Goal: Information Seeking & Learning: Learn about a topic

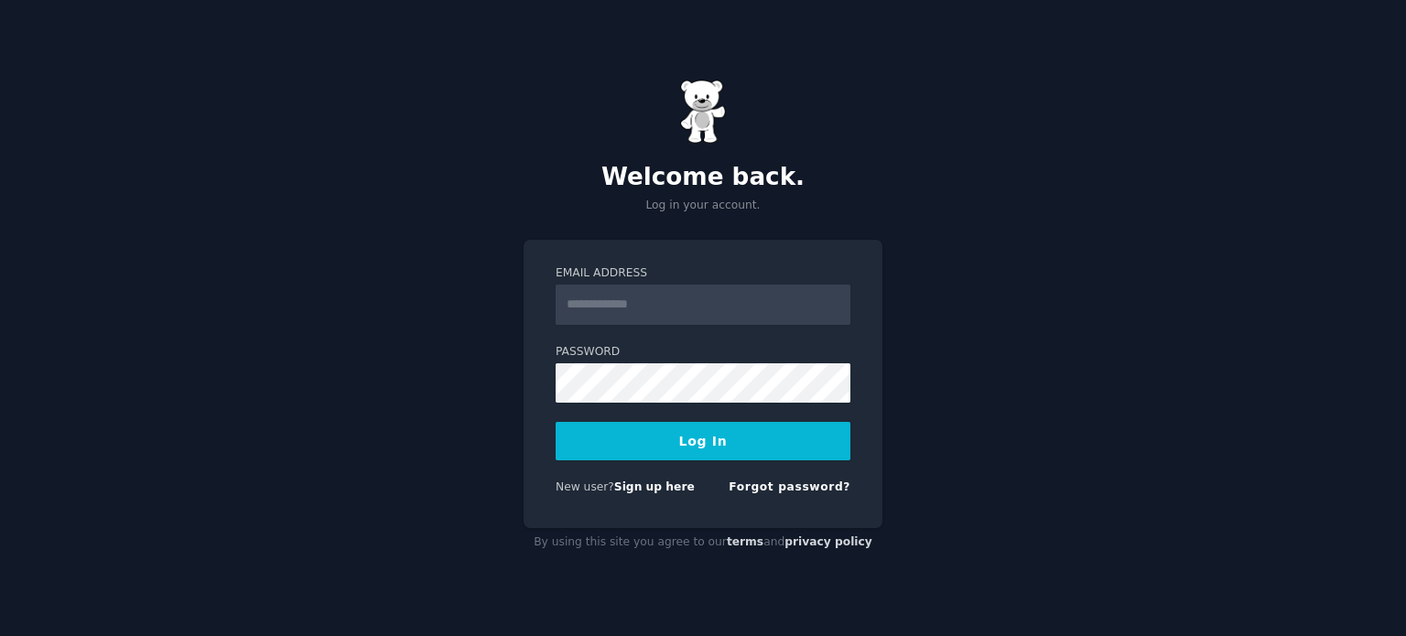
click at [663, 308] on input "Email Address" at bounding box center [703, 305] width 295 height 40
click at [556, 422] on button "Log In" at bounding box center [703, 441] width 295 height 38
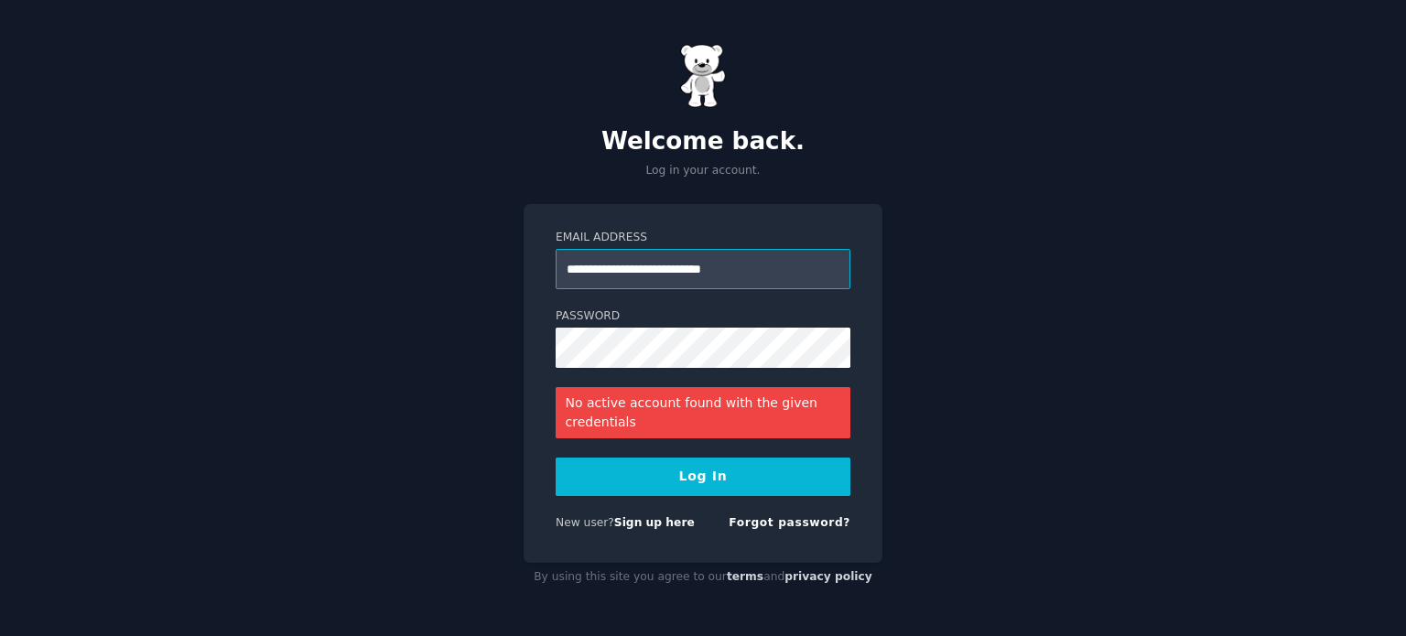
drag, startPoint x: 764, startPoint y: 274, endPoint x: 507, endPoint y: 262, distance: 257.4
click at [507, 262] on div "**********" at bounding box center [703, 318] width 1406 height 636
type input "**********"
click at [707, 479] on button "Log In" at bounding box center [703, 477] width 295 height 38
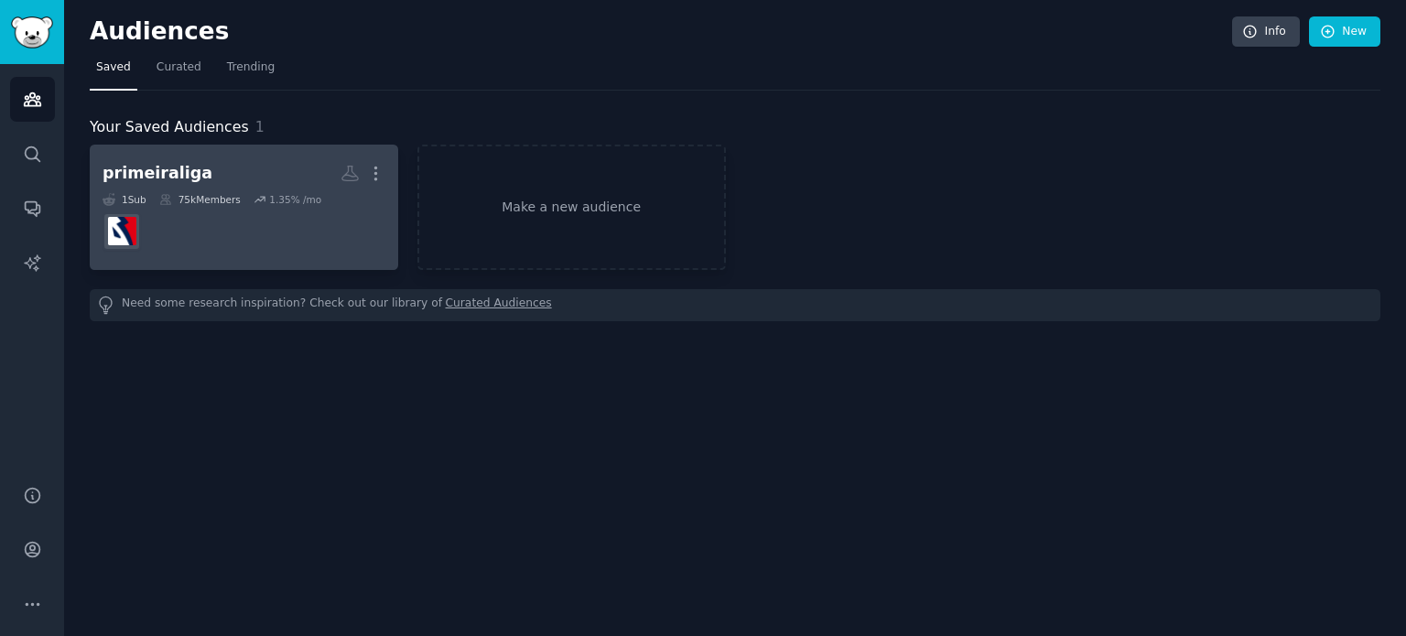
click at [268, 173] on h2 "primeiraliga More" at bounding box center [244, 173] width 283 height 32
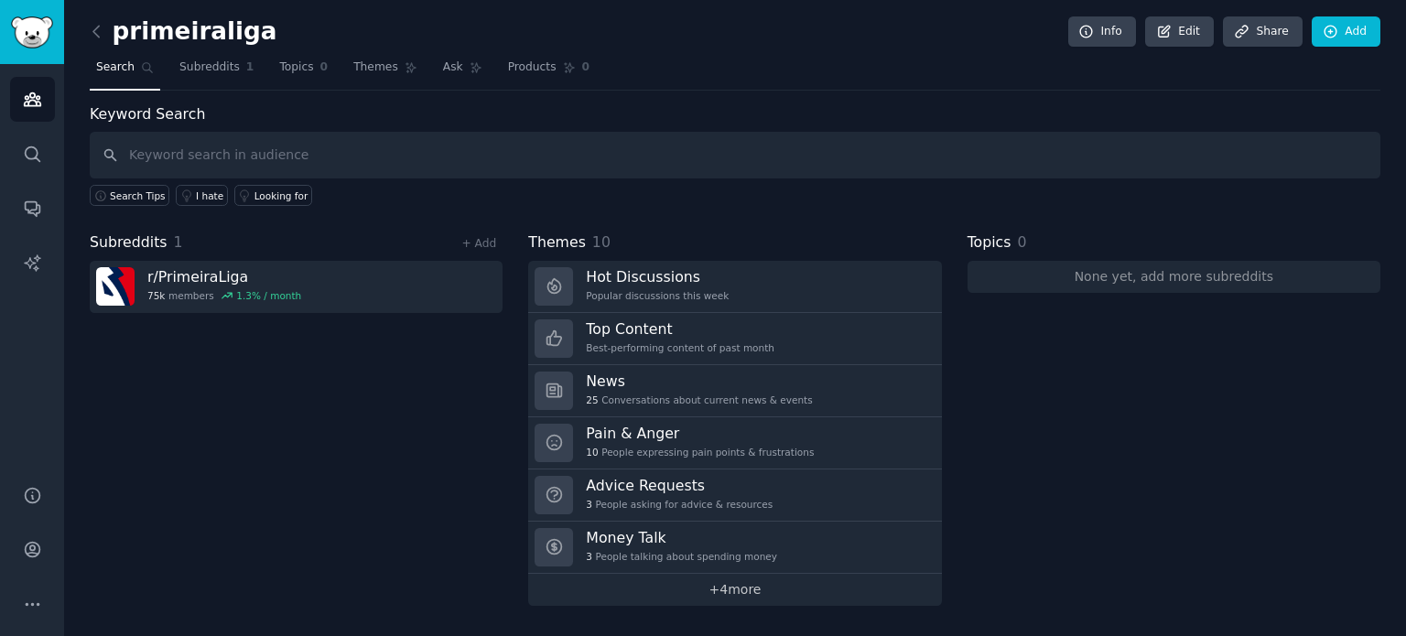
click at [739, 585] on link "+ 4 more" at bounding box center [734, 590] width 413 height 32
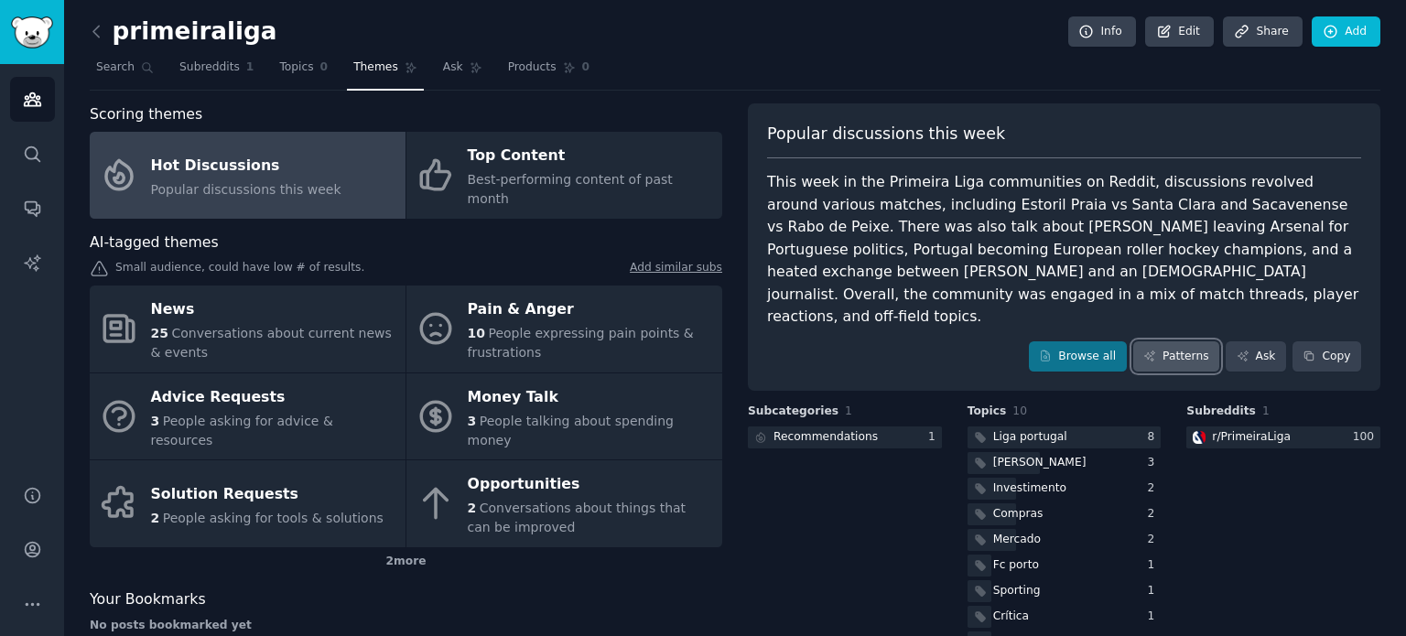
click at [1171, 341] on link "Patterns" at bounding box center [1176, 356] width 86 height 31
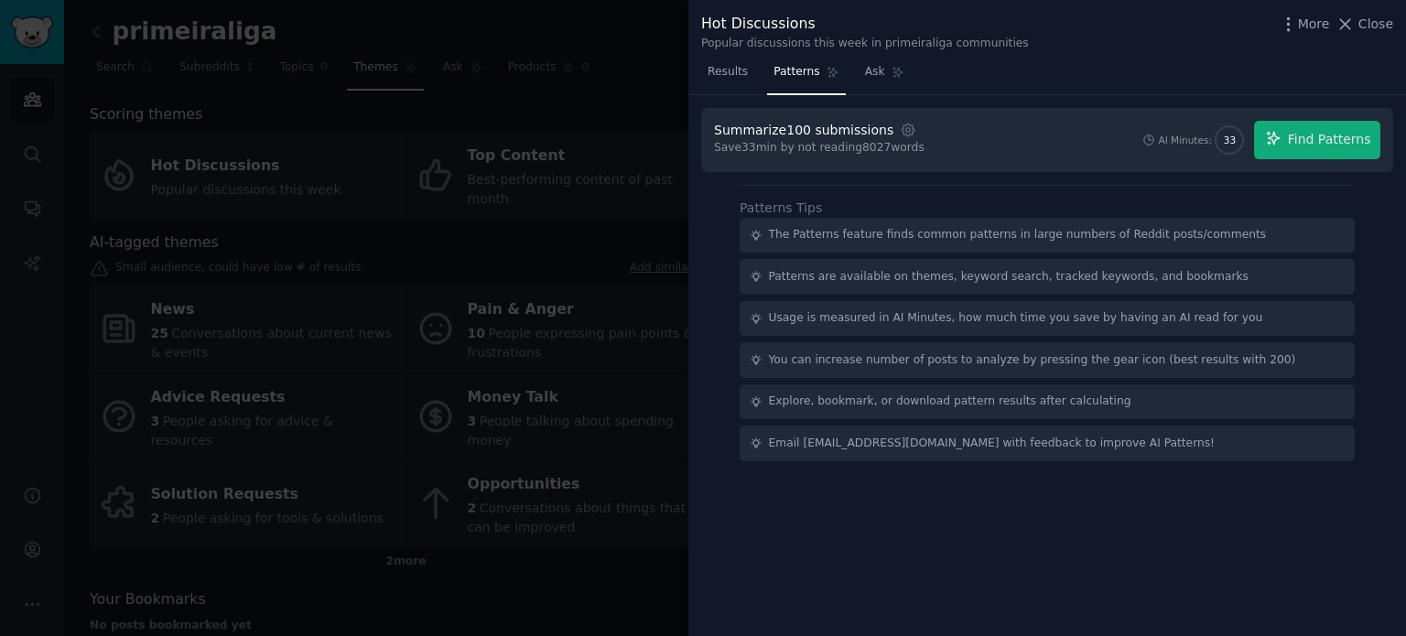
click at [1151, 275] on div "Patterns are available on themes, keyword search, tracked keywords, and bookmar…" at bounding box center [1009, 277] width 480 height 16
click at [1311, 139] on span "Find Patterns" at bounding box center [1329, 139] width 83 height 19
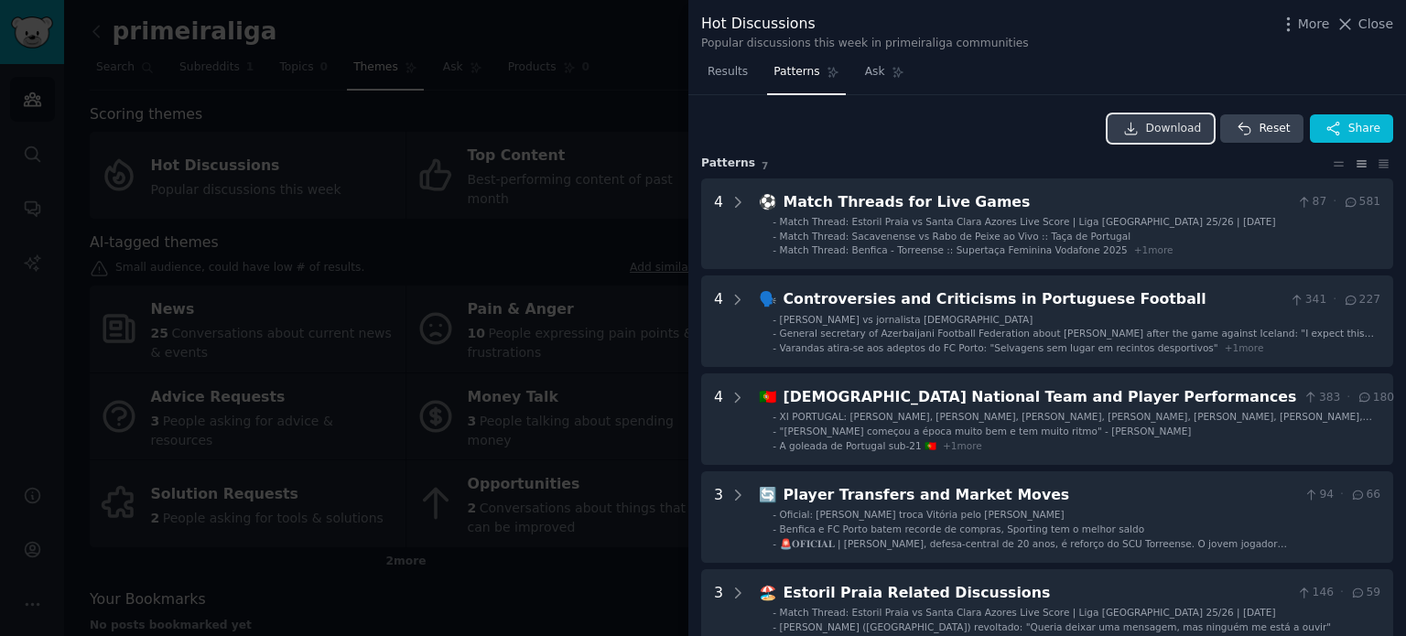
click at [1186, 129] on span "Download" at bounding box center [1174, 129] width 56 height 16
click at [981, 121] on div "Download Reset Share" at bounding box center [1047, 128] width 692 height 29
click at [1380, 160] on icon at bounding box center [1383, 163] width 19 height 13
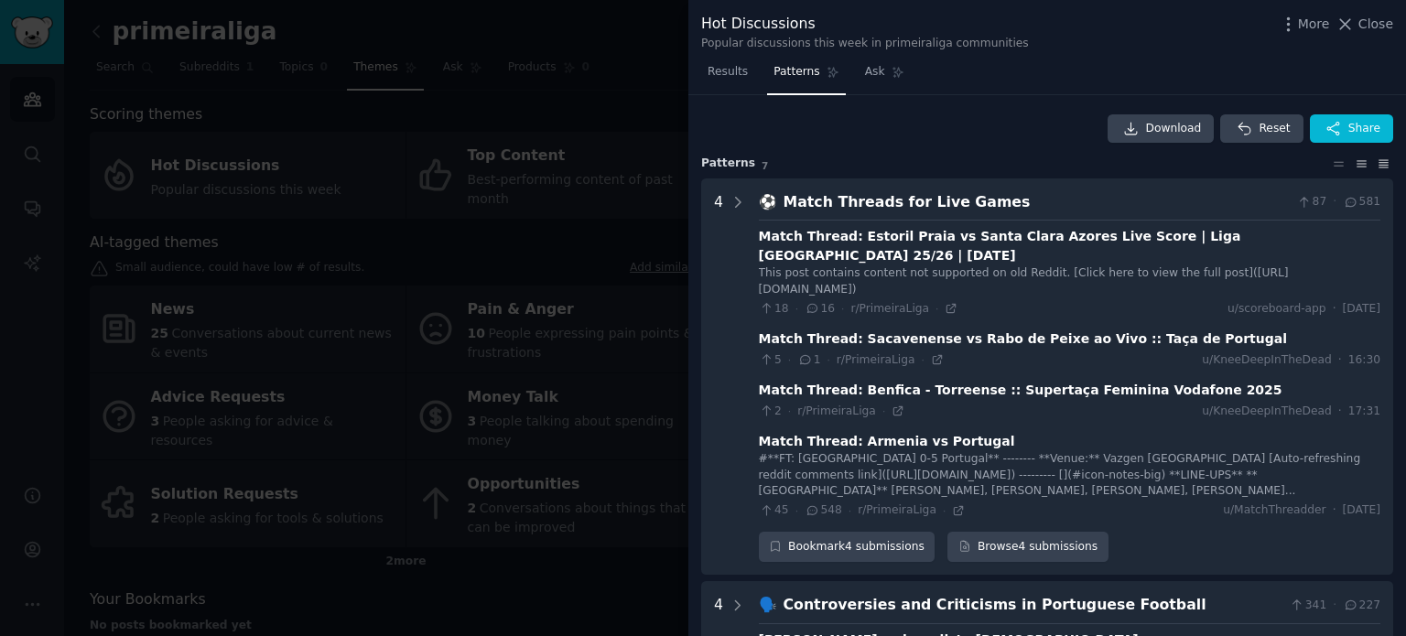
click at [1353, 159] on icon at bounding box center [1361, 163] width 19 height 13
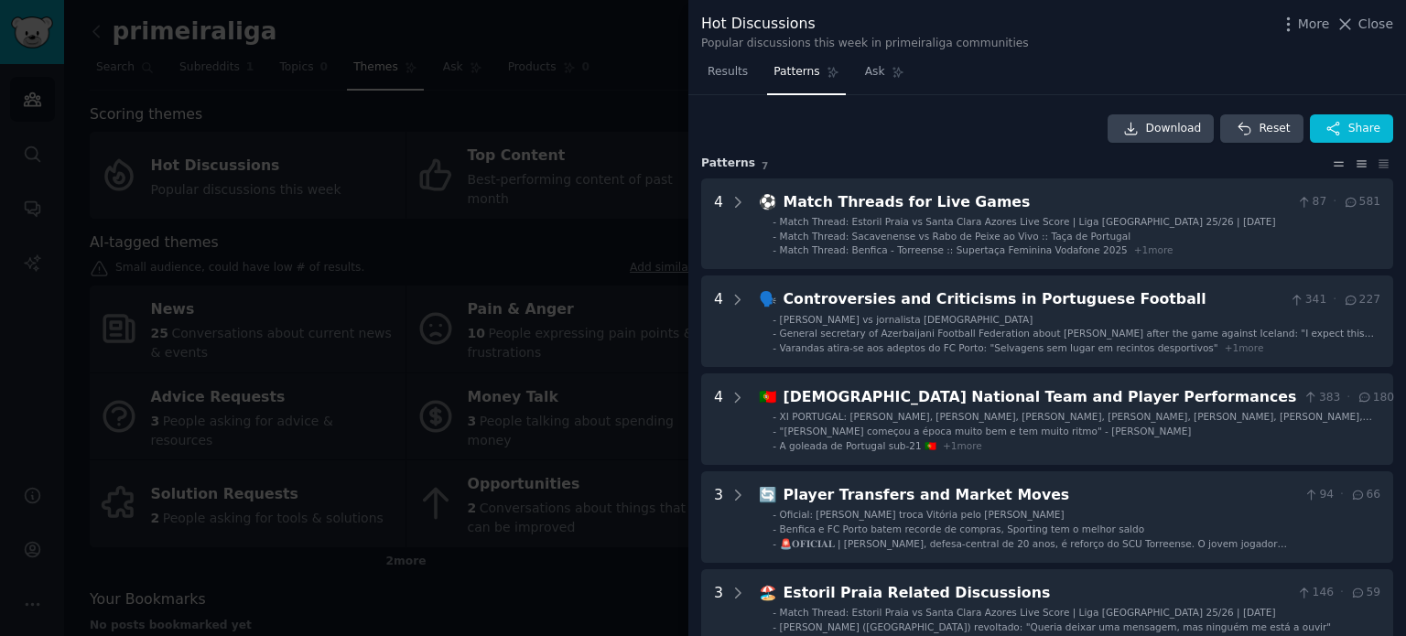
click at [1335, 157] on icon at bounding box center [1338, 163] width 19 height 13
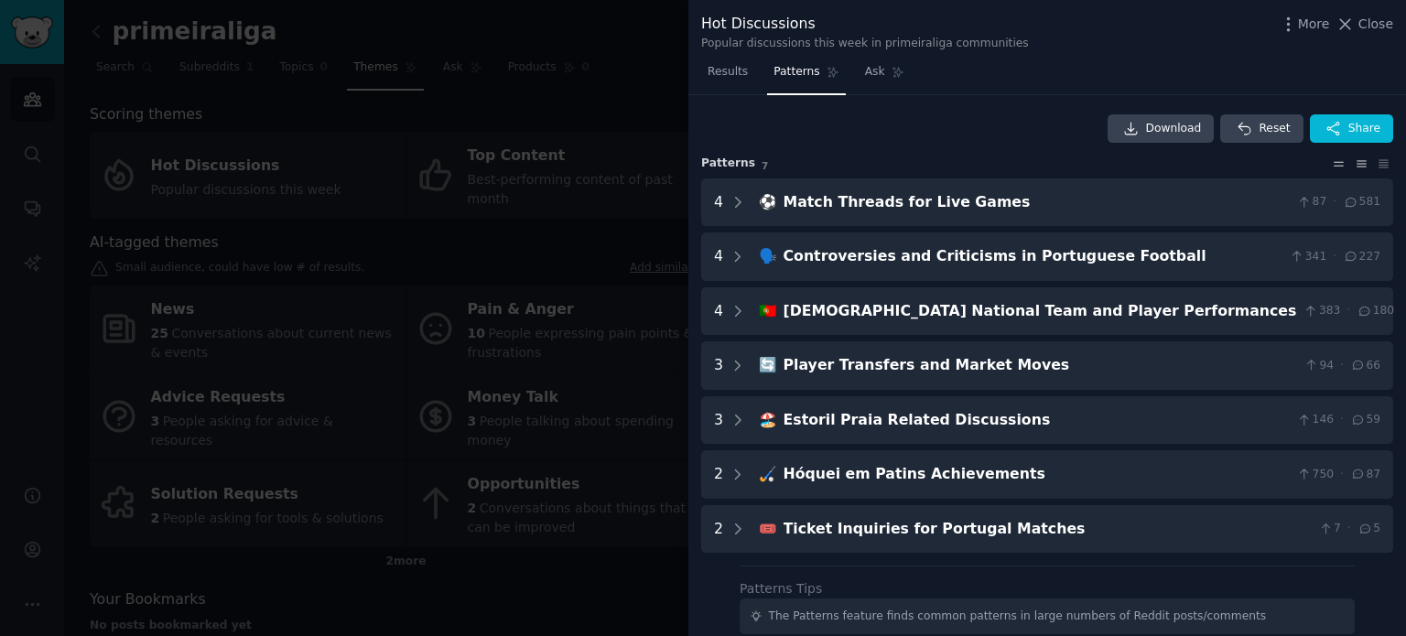
click at [1355, 167] on icon at bounding box center [1361, 163] width 19 height 13
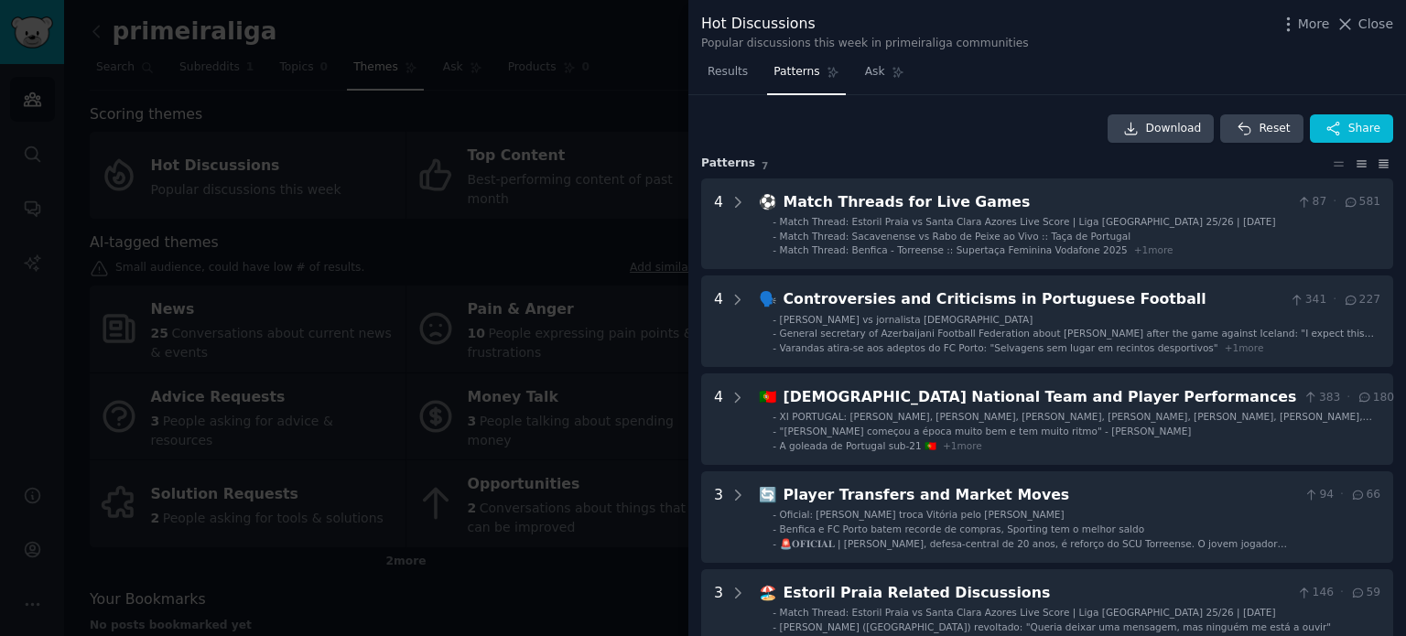
click at [1374, 167] on icon at bounding box center [1383, 163] width 19 height 13
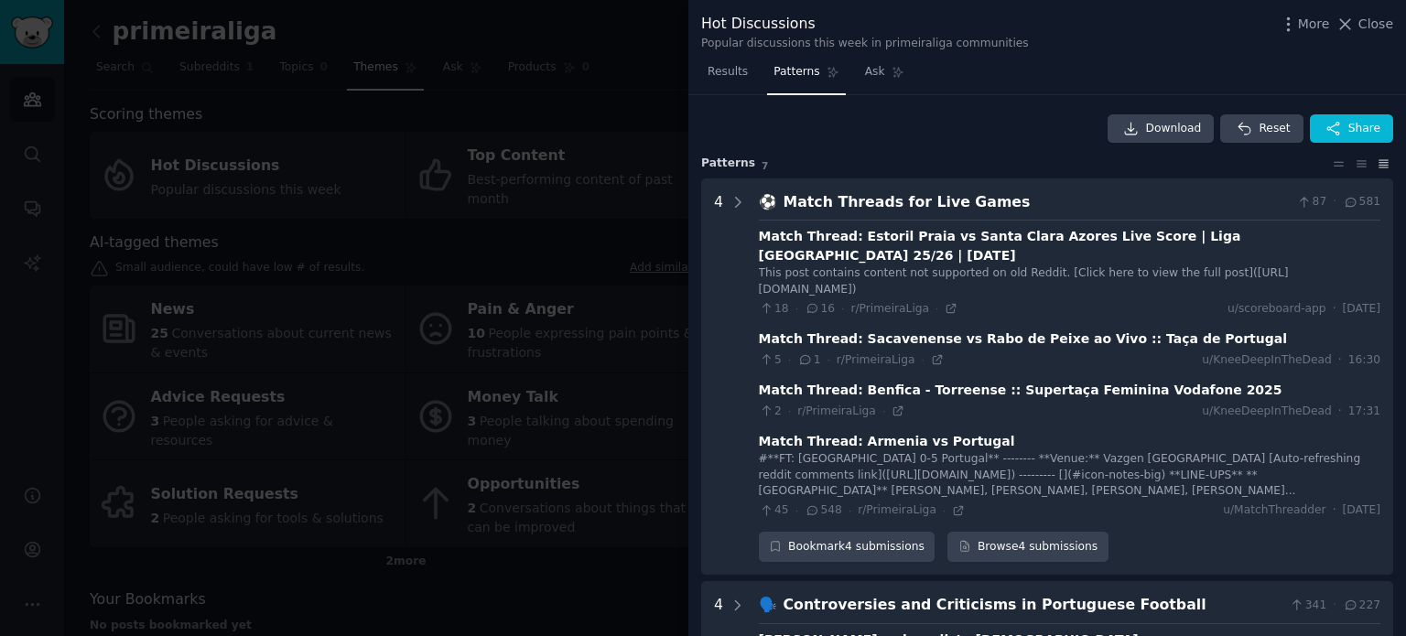
click at [1374, 167] on icon at bounding box center [1383, 163] width 19 height 13
click at [1379, 167] on icon at bounding box center [1383, 163] width 9 height 7
click at [1356, 163] on icon at bounding box center [1360, 163] width 9 height 5
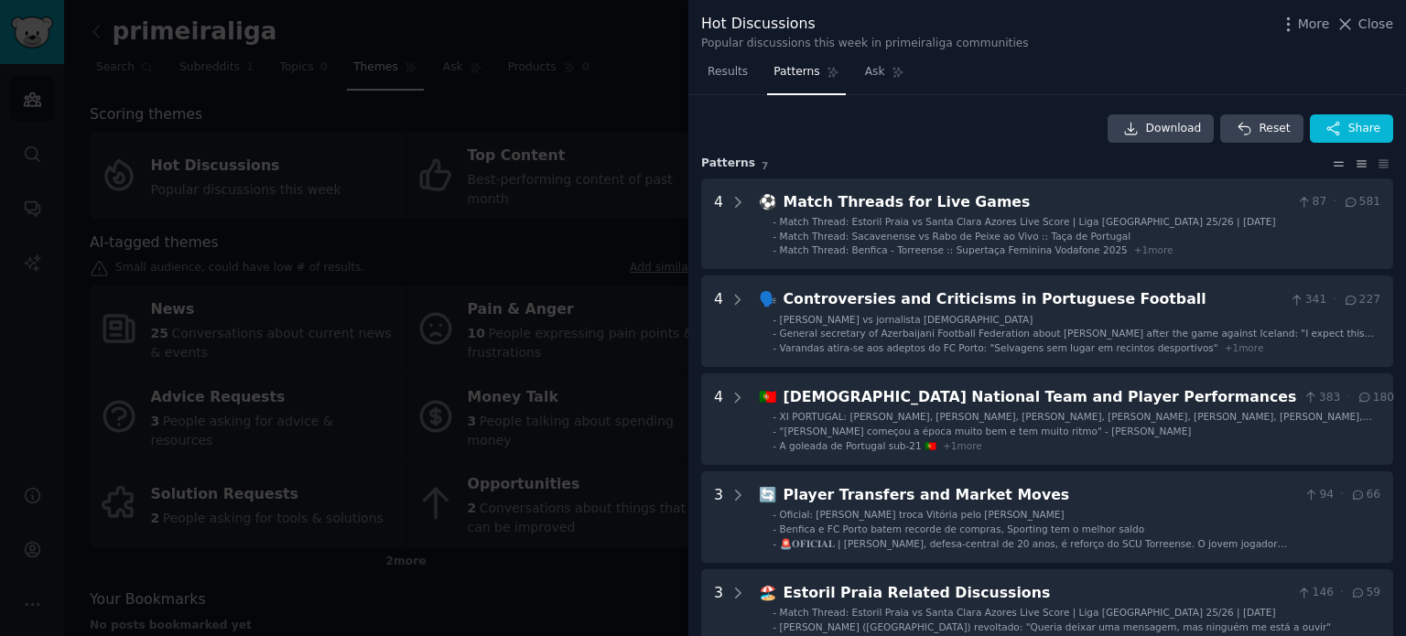
click at [1340, 163] on icon at bounding box center [1338, 163] width 19 height 13
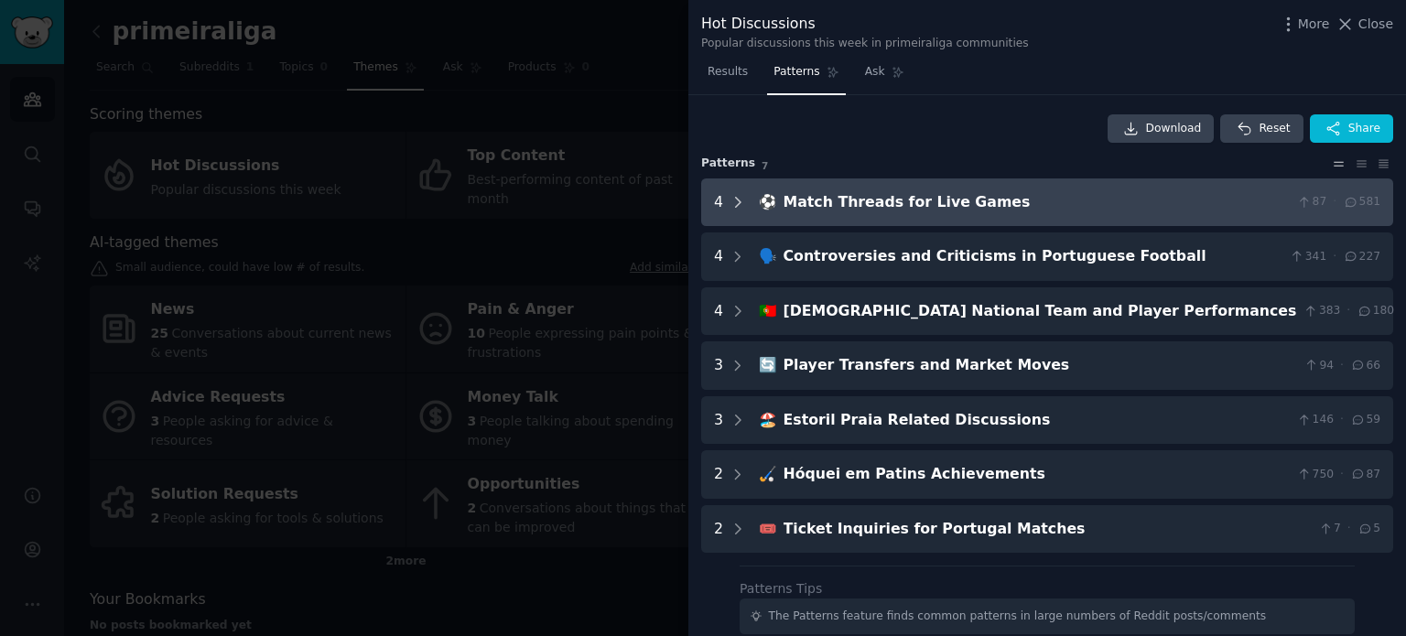
click at [733, 200] on icon at bounding box center [737, 202] width 16 height 16
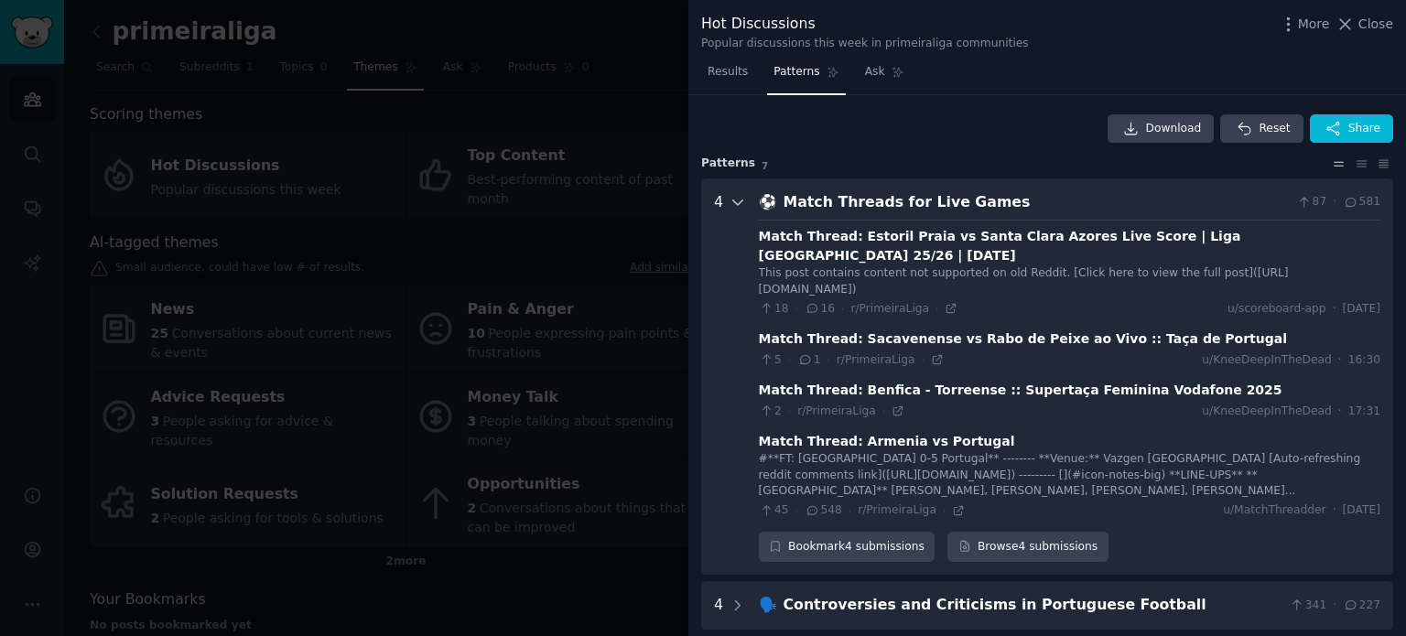
scroll to position [83, 0]
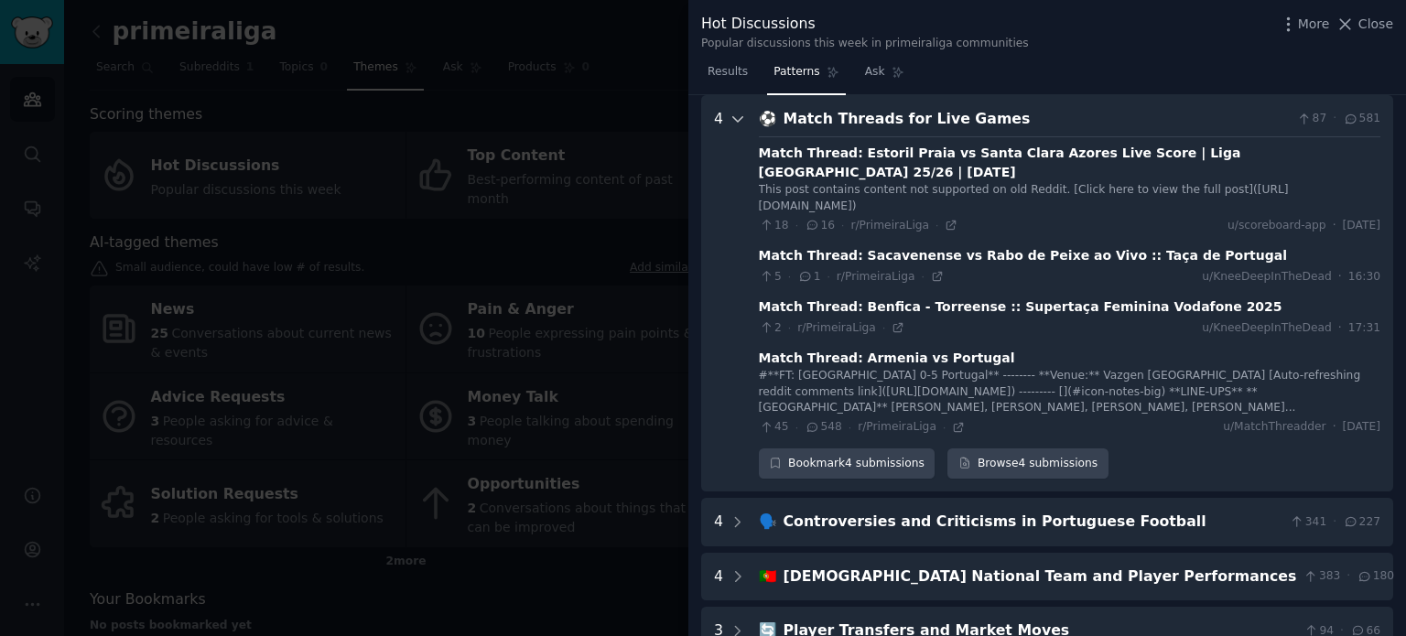
click at [736, 116] on icon at bounding box center [737, 119] width 16 height 16
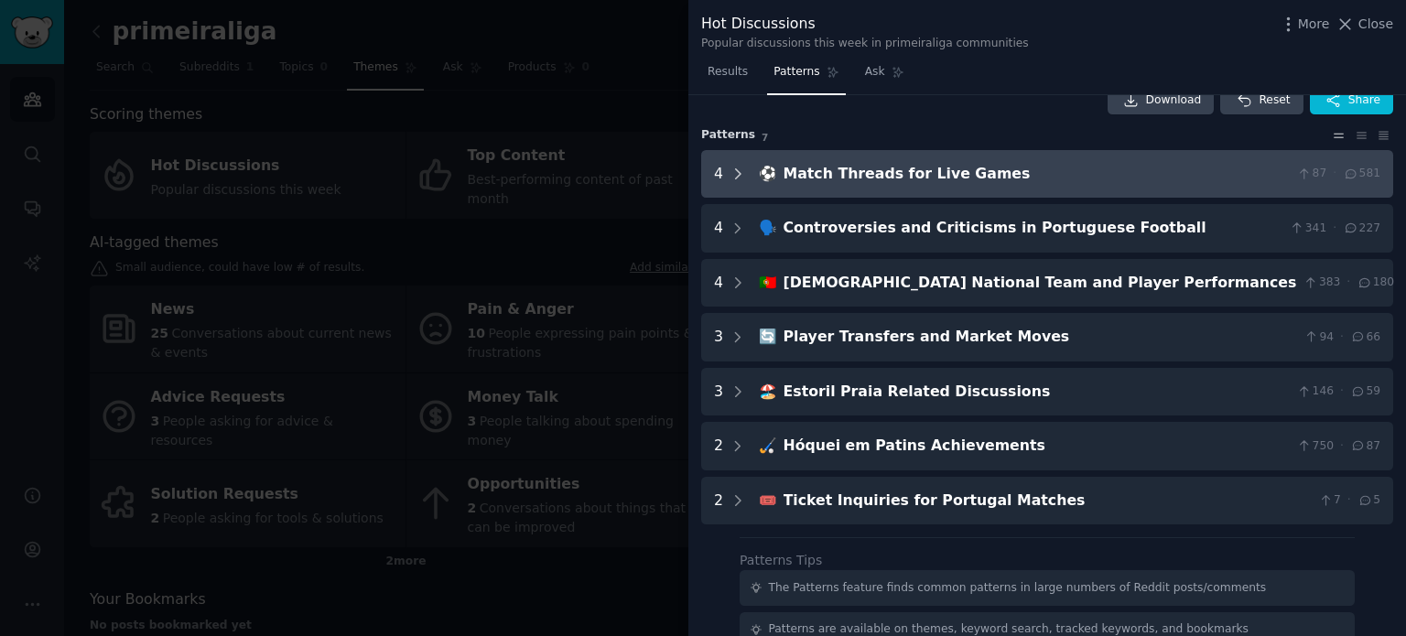
scroll to position [0, 0]
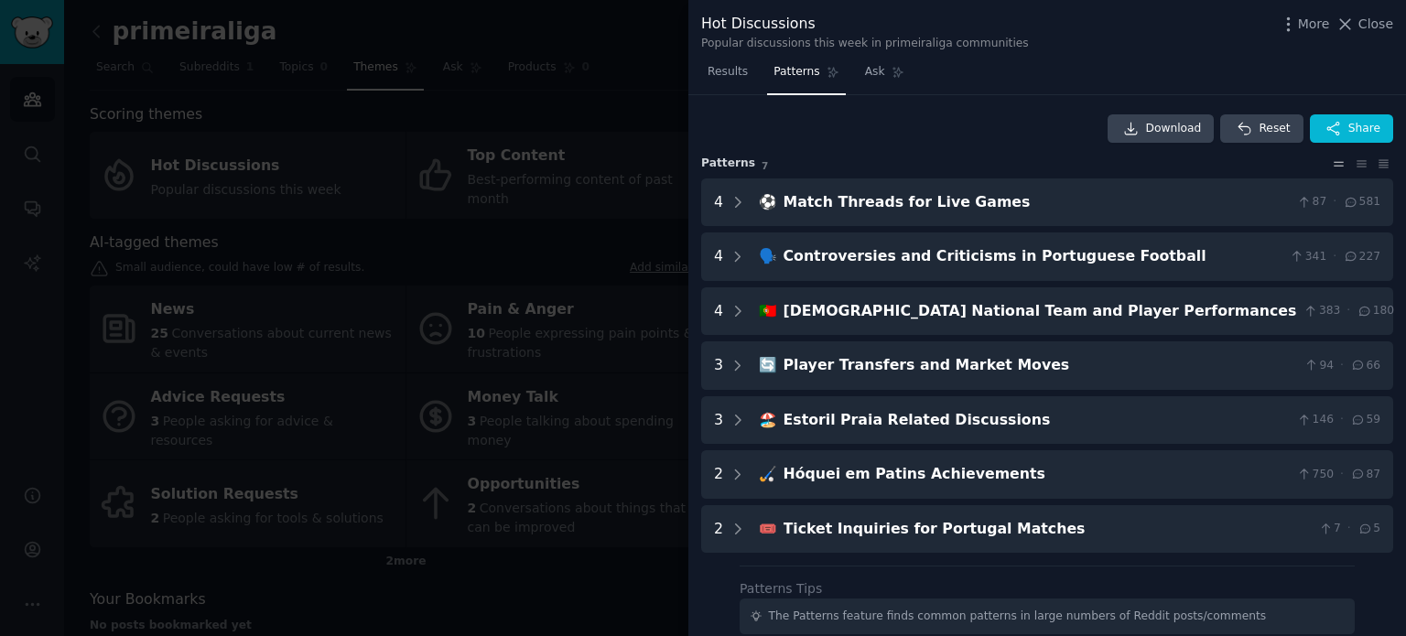
drag, startPoint x: 731, startPoint y: 80, endPoint x: 761, endPoint y: 24, distance: 63.0
click at [731, 80] on span "Results" at bounding box center [727, 72] width 40 height 16
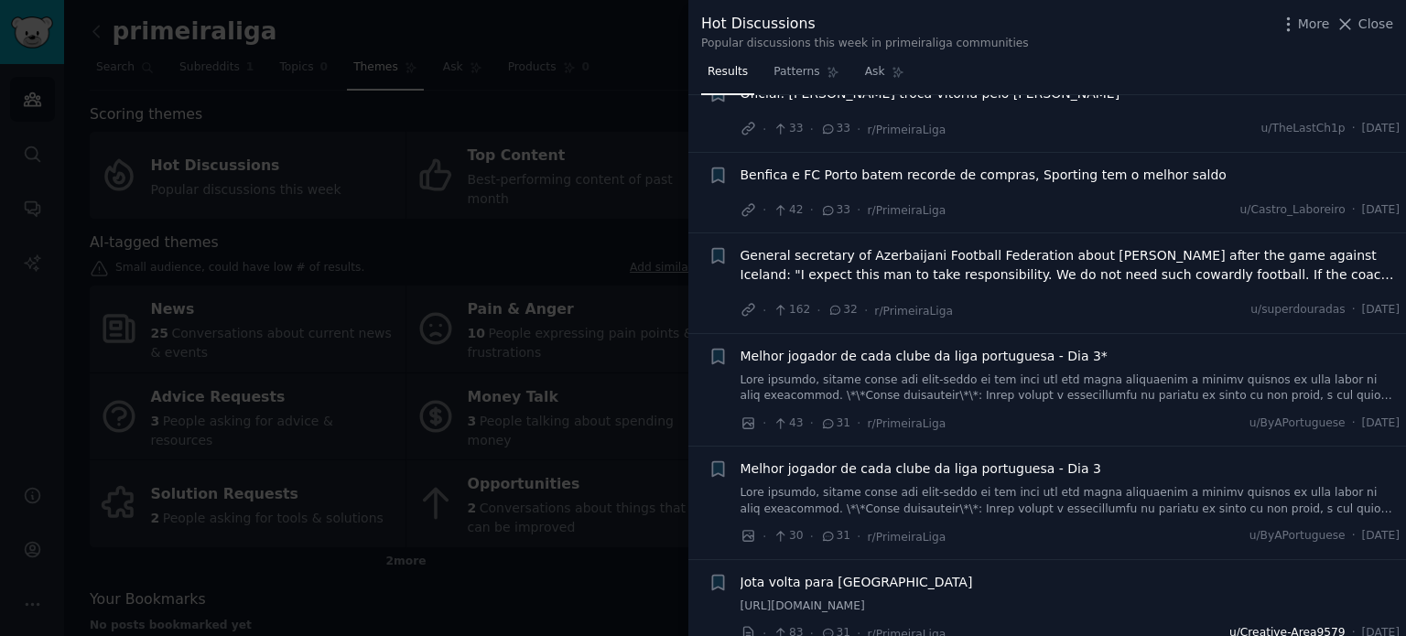
scroll to position [4118, 0]
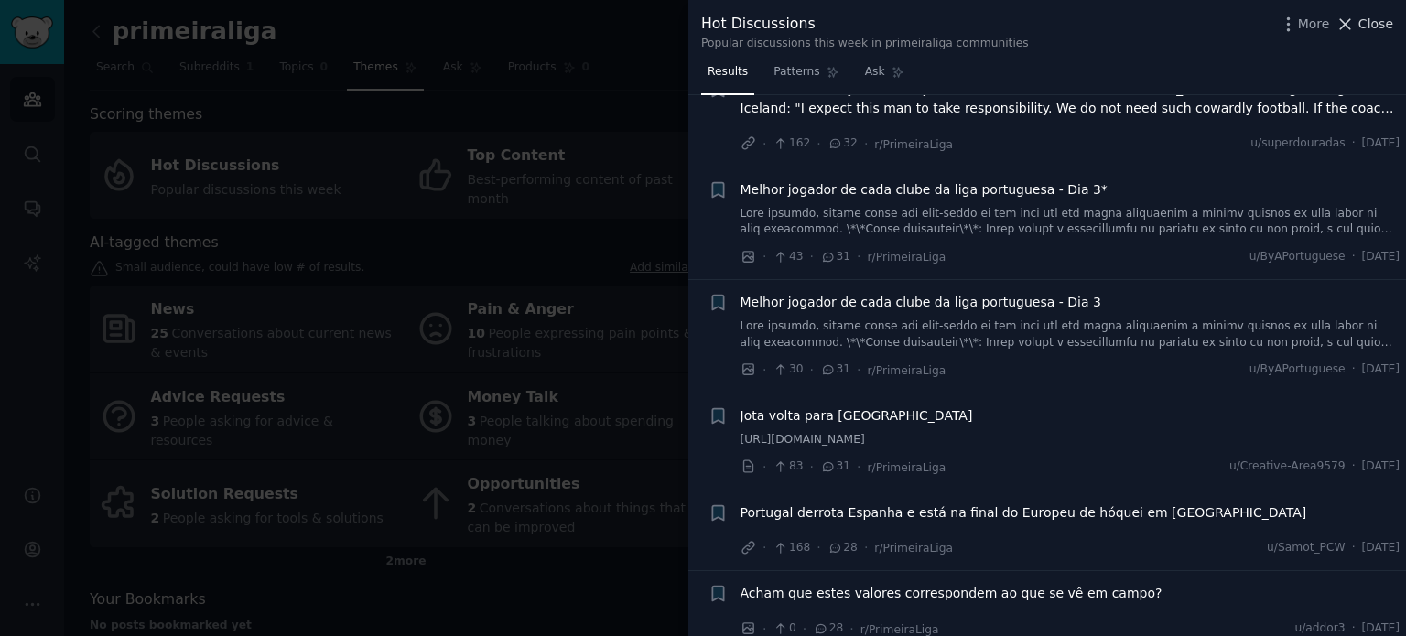
click at [1362, 28] on span "Close" at bounding box center [1375, 24] width 35 height 19
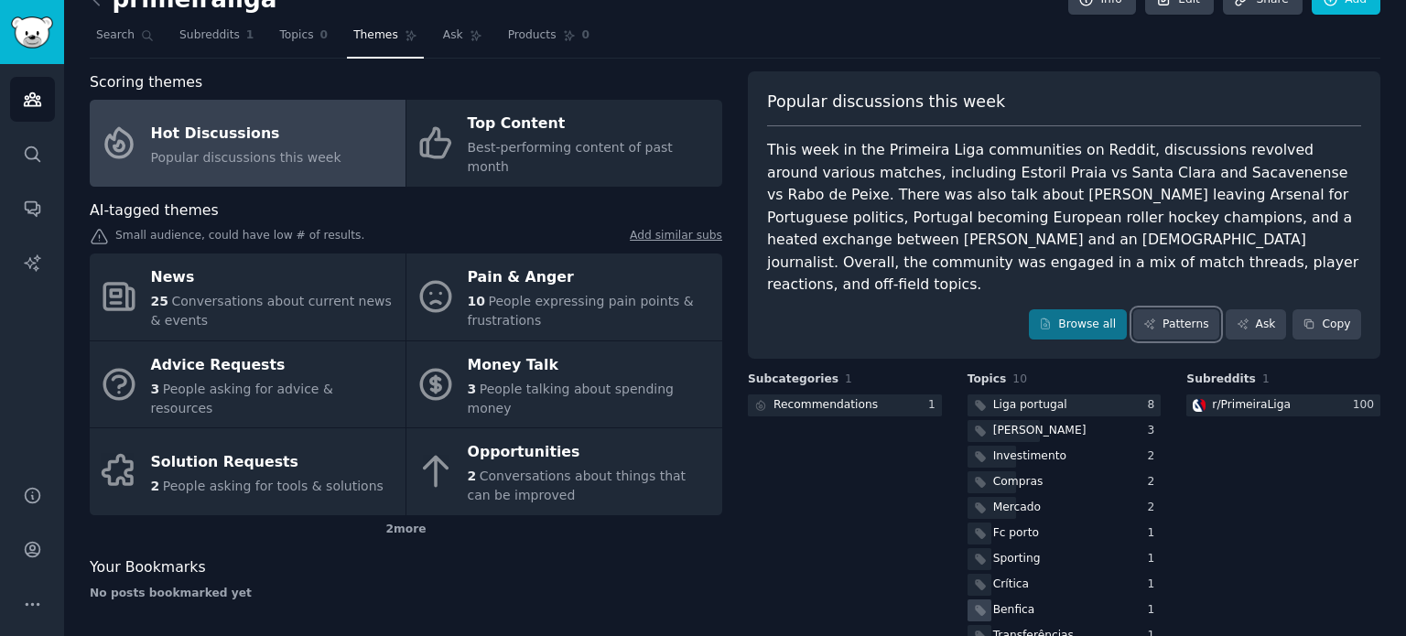
scroll to position [48, 0]
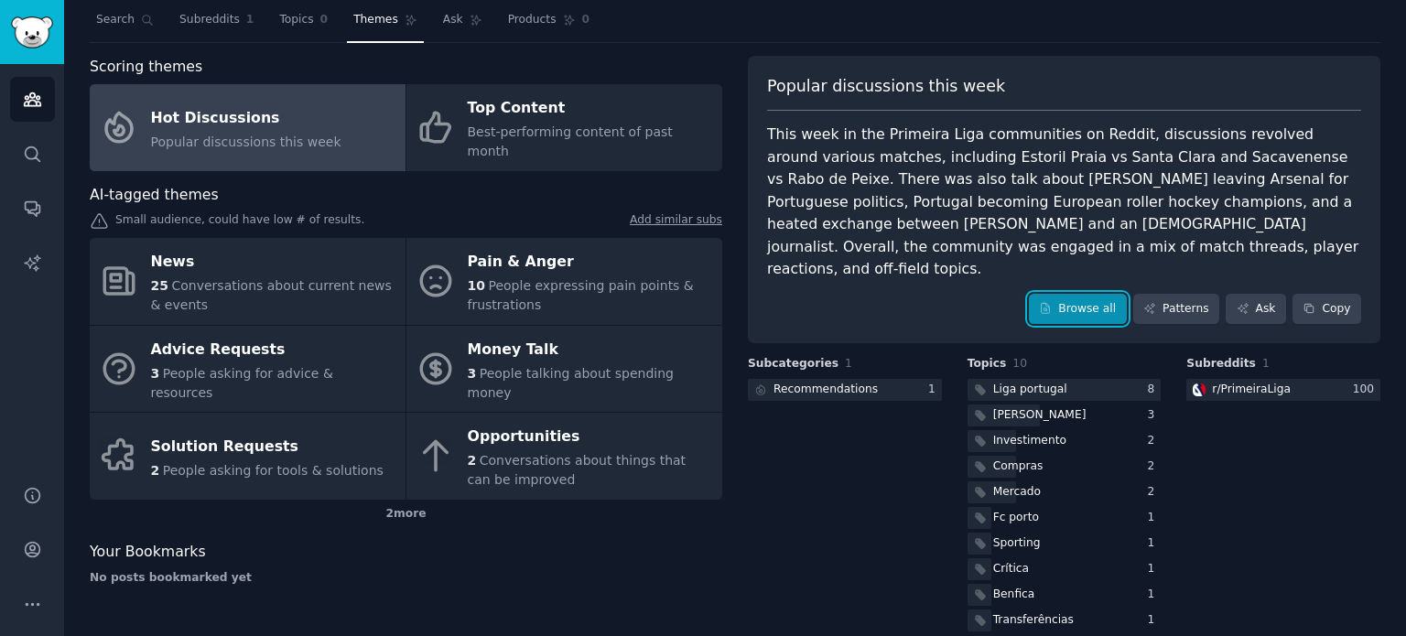
click at [1092, 294] on link "Browse all" at bounding box center [1078, 309] width 98 height 31
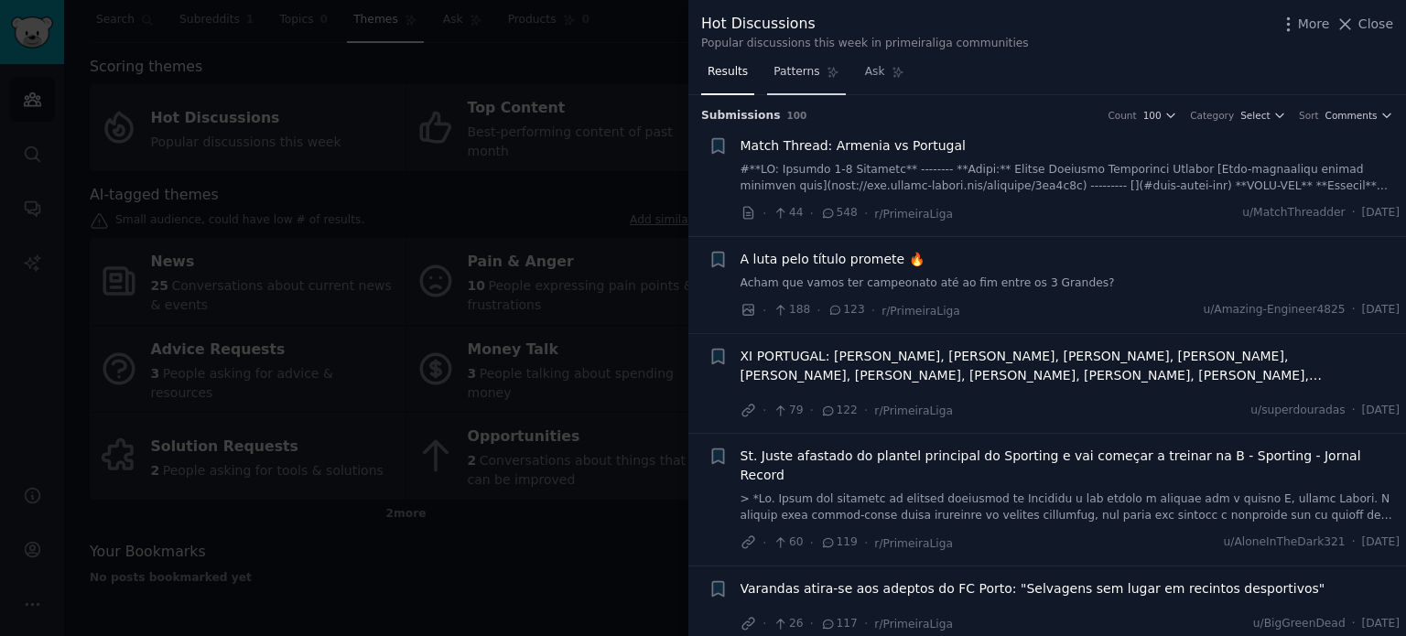
click at [793, 69] on span "Patterns" at bounding box center [796, 72] width 46 height 16
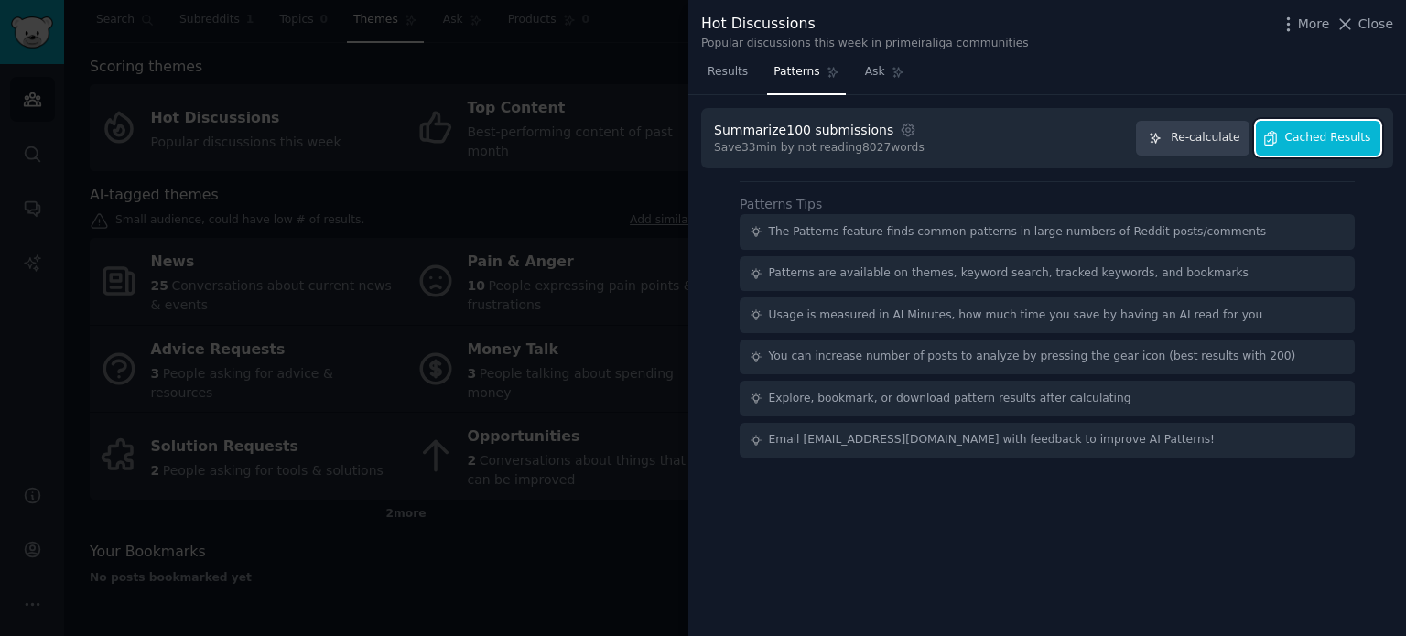
click at [1327, 130] on span "Cached Results" at bounding box center [1328, 138] width 86 height 16
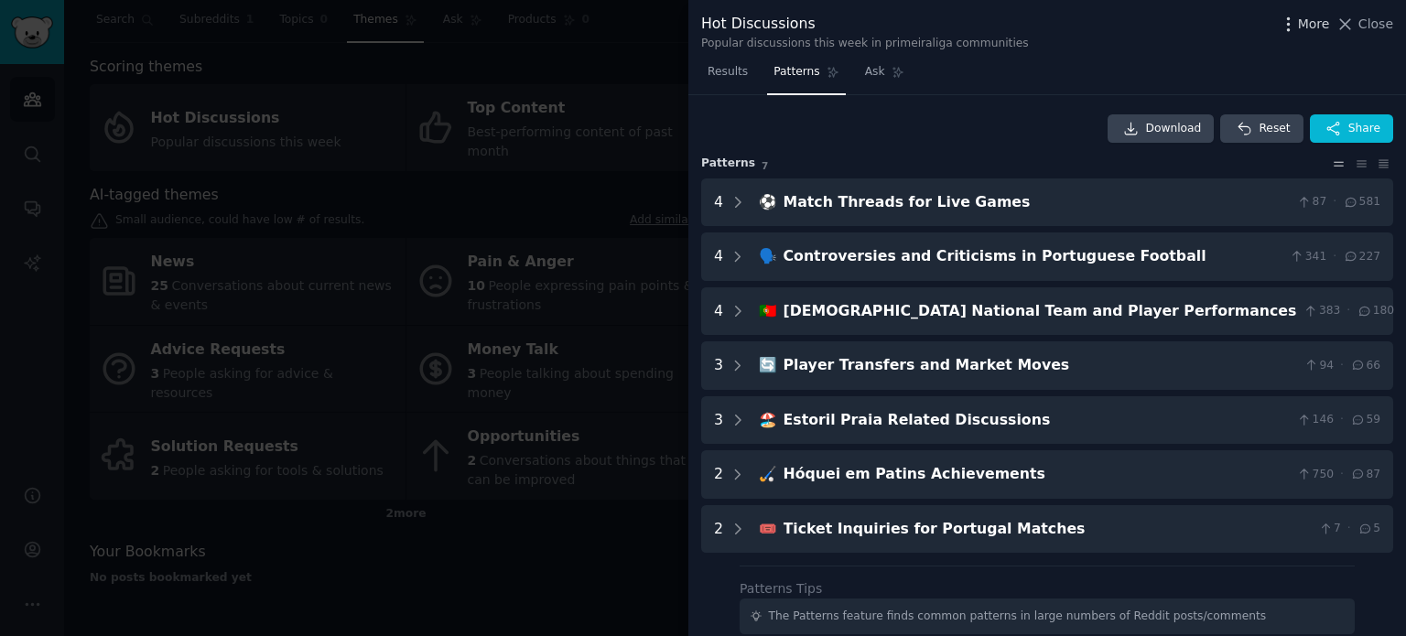
click at [1330, 25] on span "More" at bounding box center [1314, 24] width 32 height 19
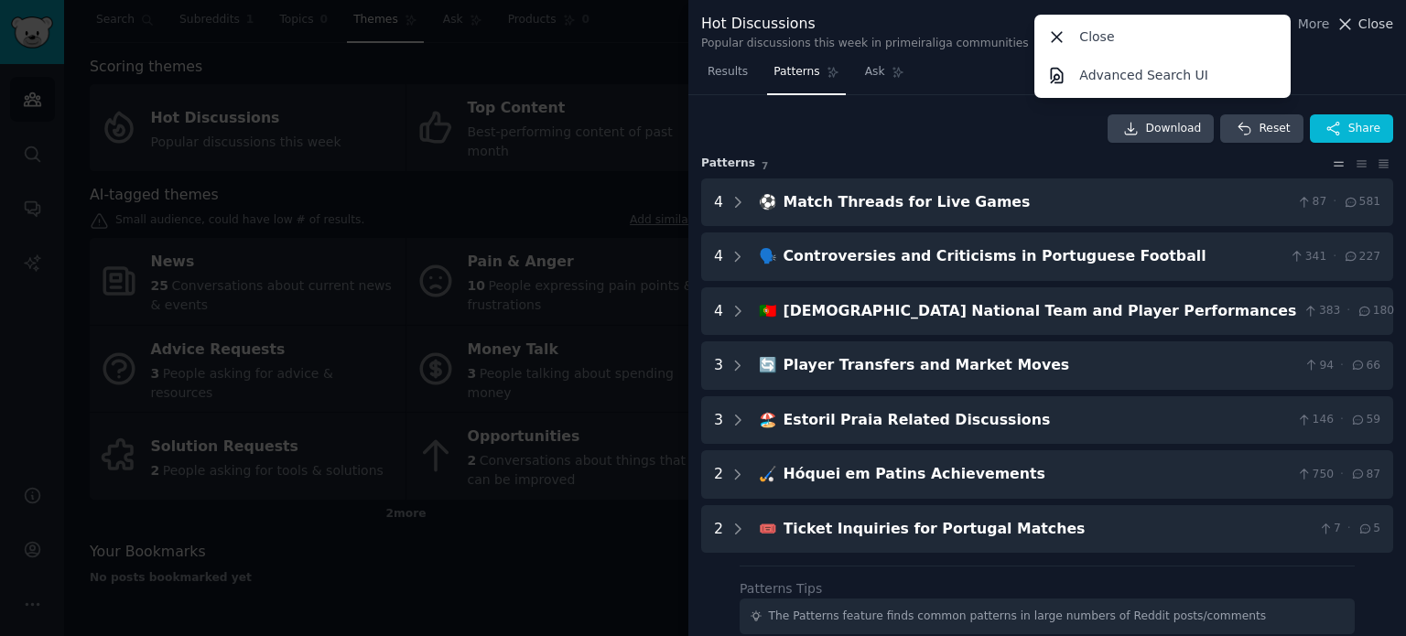
click at [1369, 21] on span "Close" at bounding box center [1375, 24] width 35 height 19
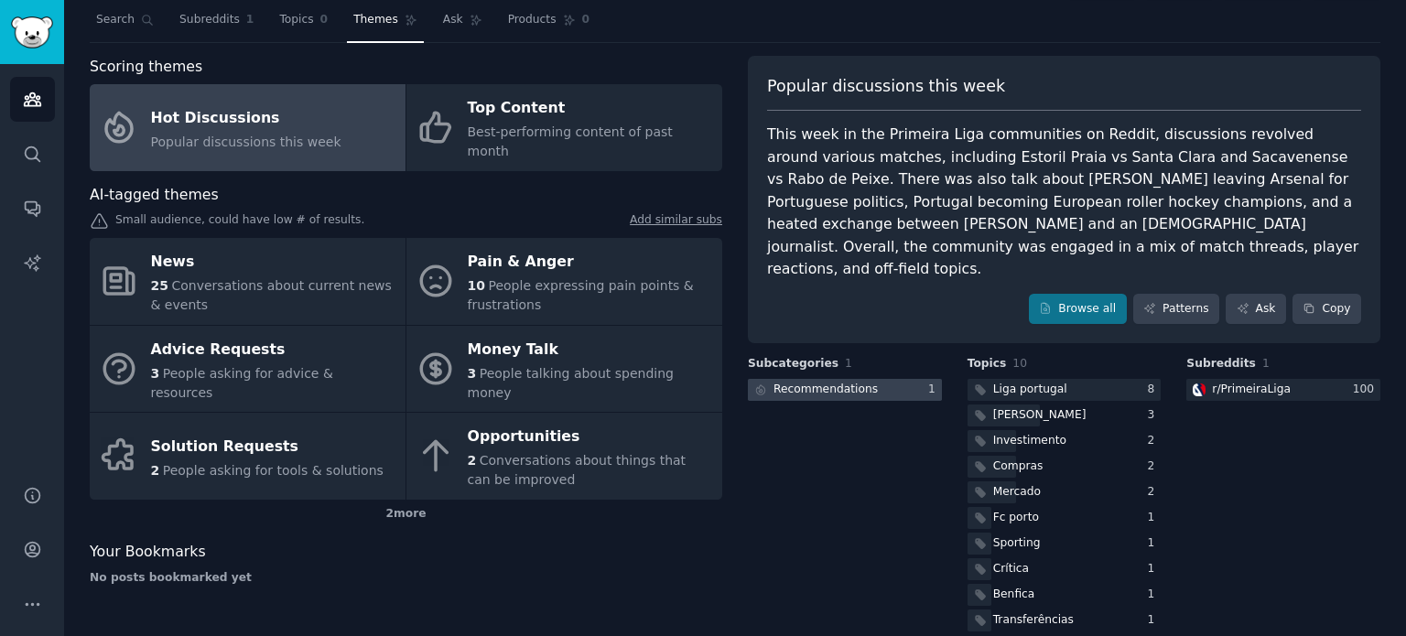
click at [831, 382] on div "Recommendations" at bounding box center [825, 390] width 104 height 16
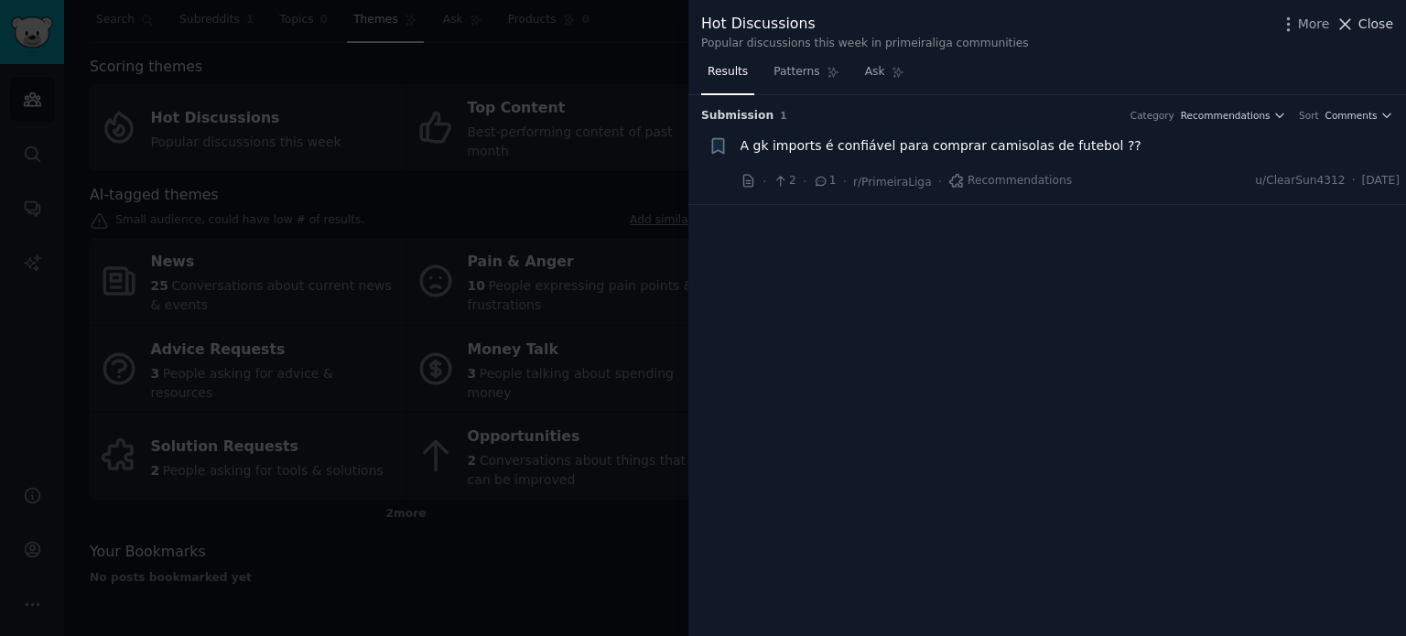
click at [1365, 27] on span "Close" at bounding box center [1375, 24] width 35 height 19
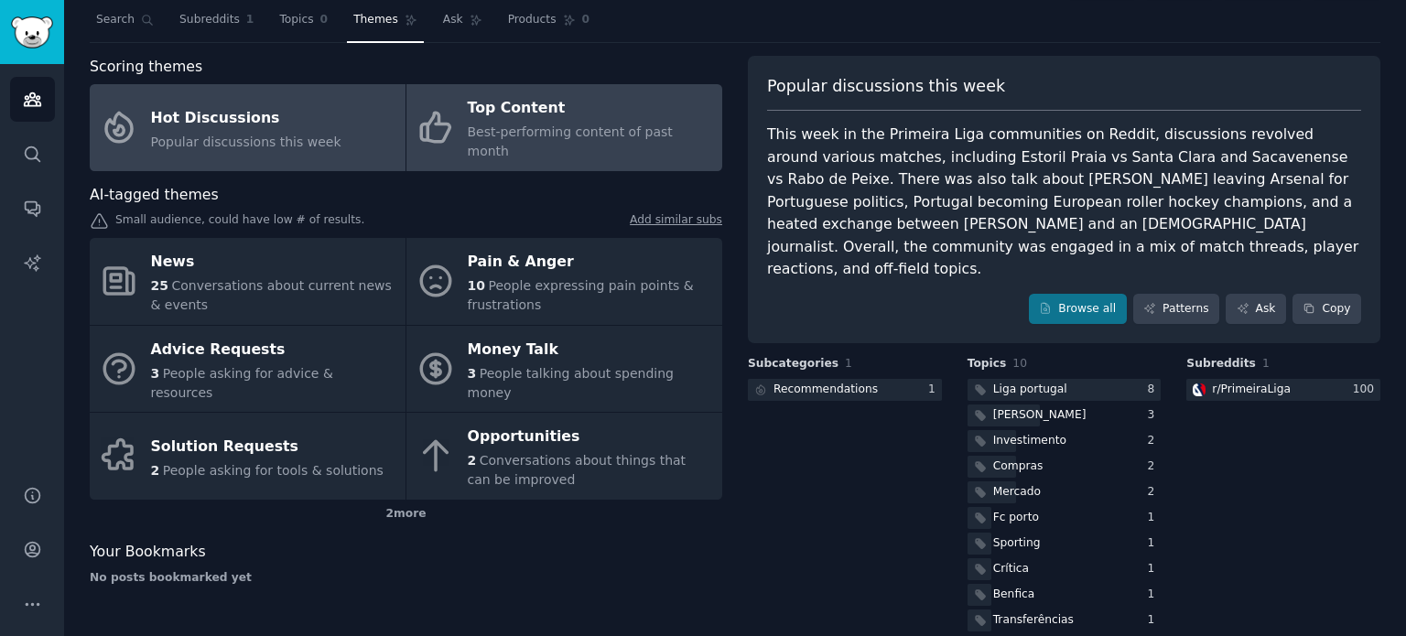
click at [663, 131] on span "Best-performing content of past month" at bounding box center [570, 141] width 205 height 34
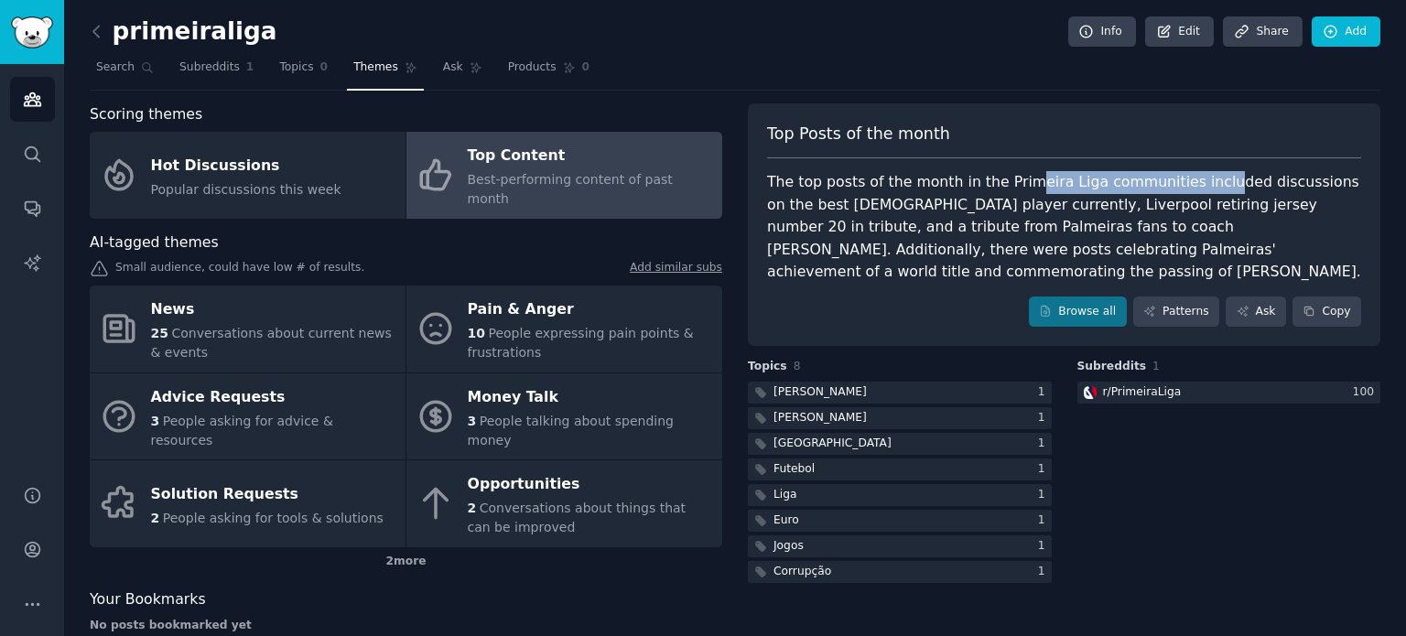
drag, startPoint x: 1028, startPoint y: 175, endPoint x: 1198, endPoint y: 178, distance: 170.2
click at [1194, 178] on div "The top posts of the month in the Primeira Liga communities included discussion…" at bounding box center [1064, 227] width 594 height 113
click at [1263, 180] on div "The top posts of the month in the Primeira Liga communities included discussion…" at bounding box center [1064, 227] width 594 height 113
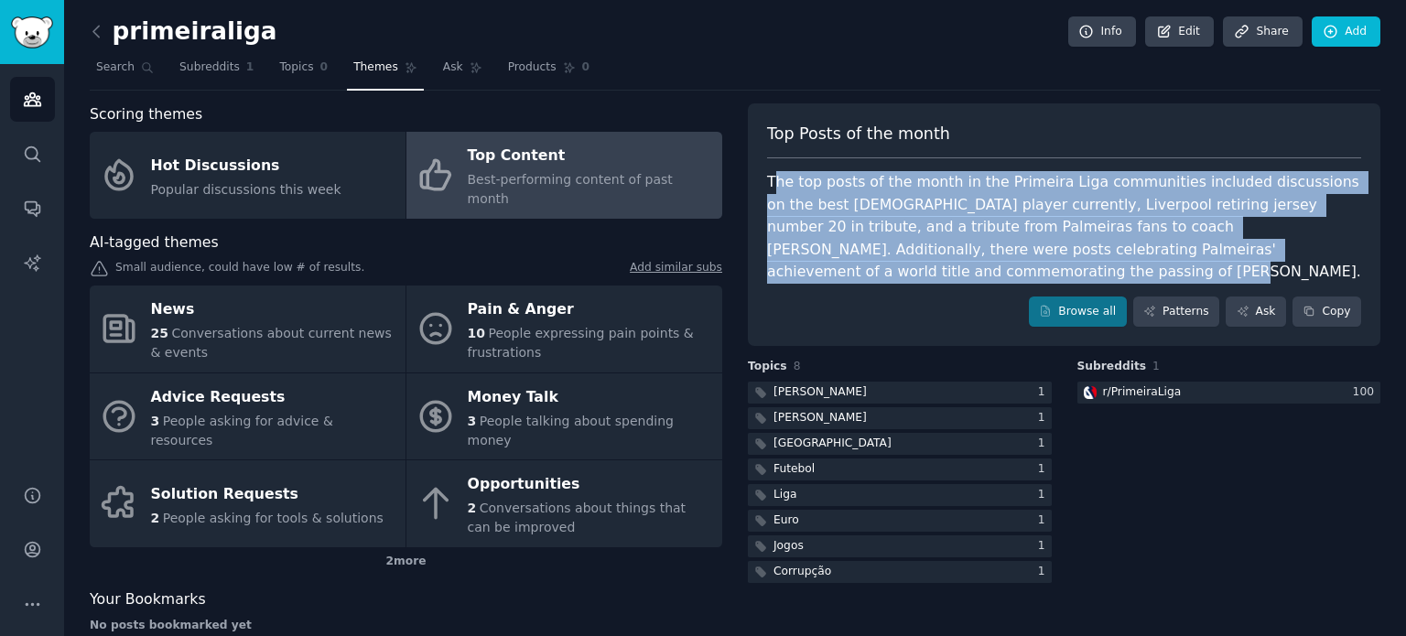
drag, startPoint x: 1324, startPoint y: 243, endPoint x: 771, endPoint y: 177, distance: 557.6
click at [771, 177] on div "The top posts of the month in the Primeira Liga communities included discussion…" at bounding box center [1064, 227] width 594 height 113
click at [1008, 220] on div "The top posts of the month in the Primeira Liga communities included discussion…" at bounding box center [1064, 227] width 594 height 113
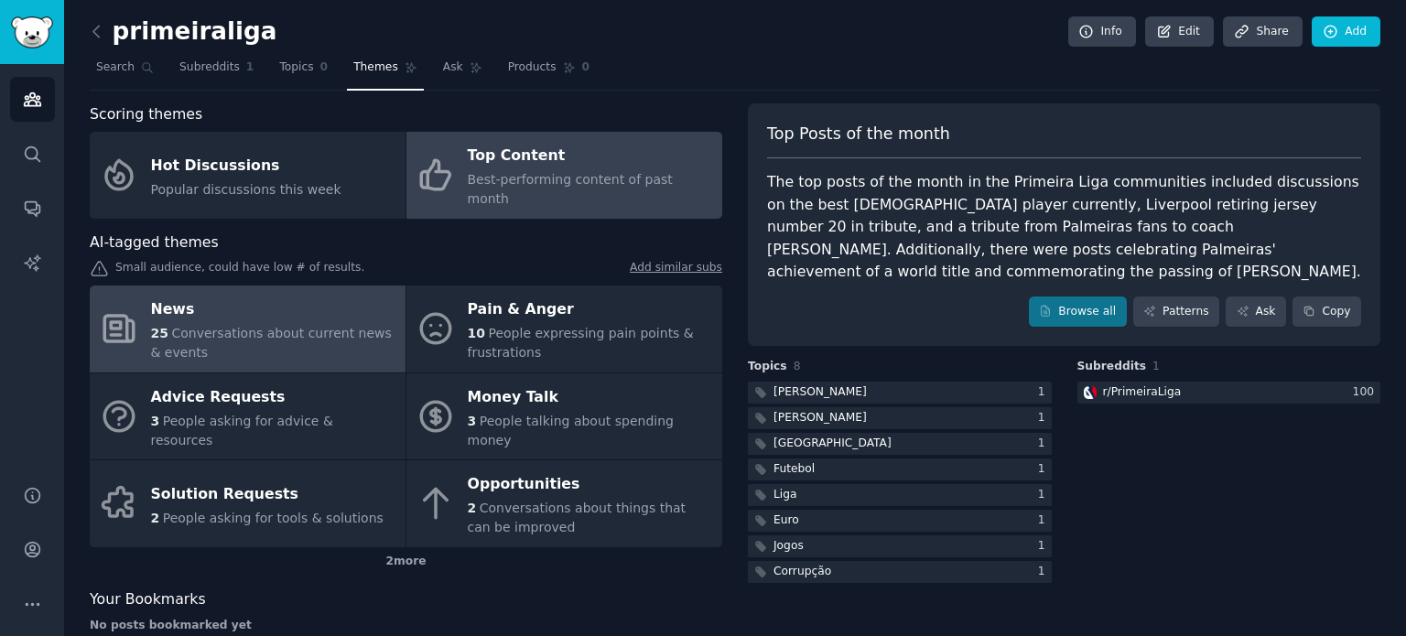
click at [300, 326] on span "Conversations about current news & events" at bounding box center [271, 343] width 241 height 34
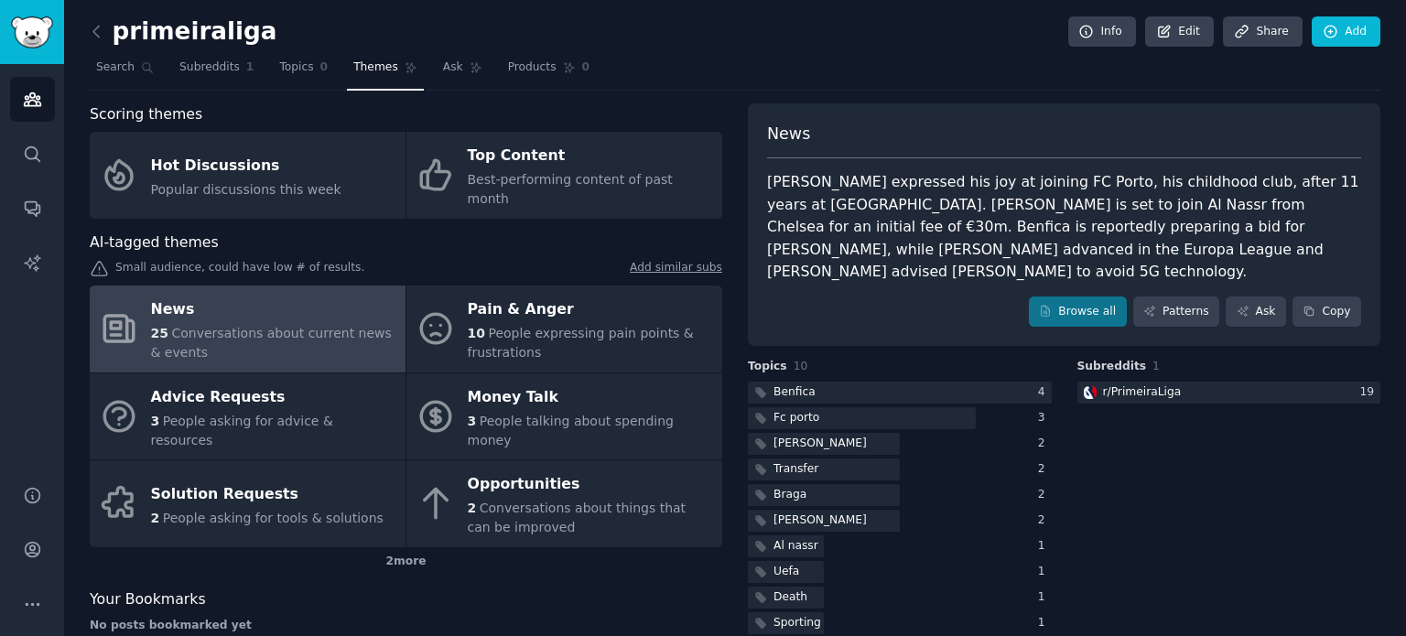
scroll to position [3, 0]
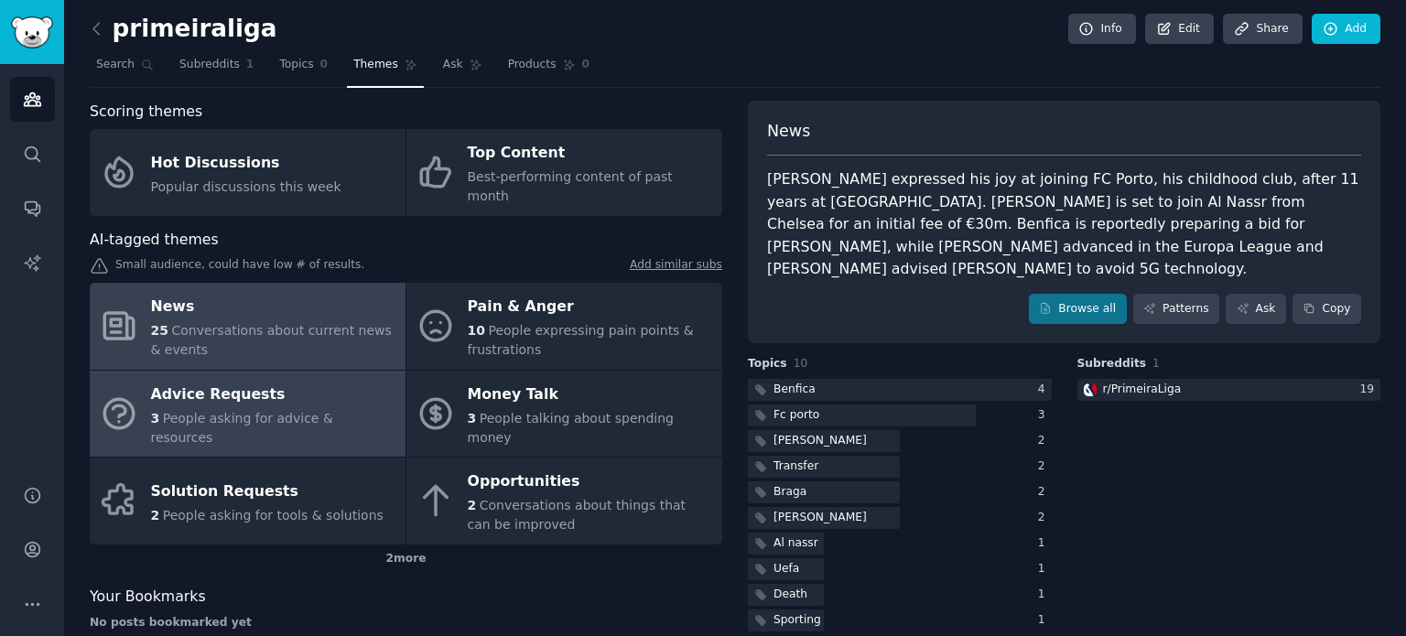
click at [313, 411] on span "People asking for advice & resources" at bounding box center [242, 428] width 182 height 34
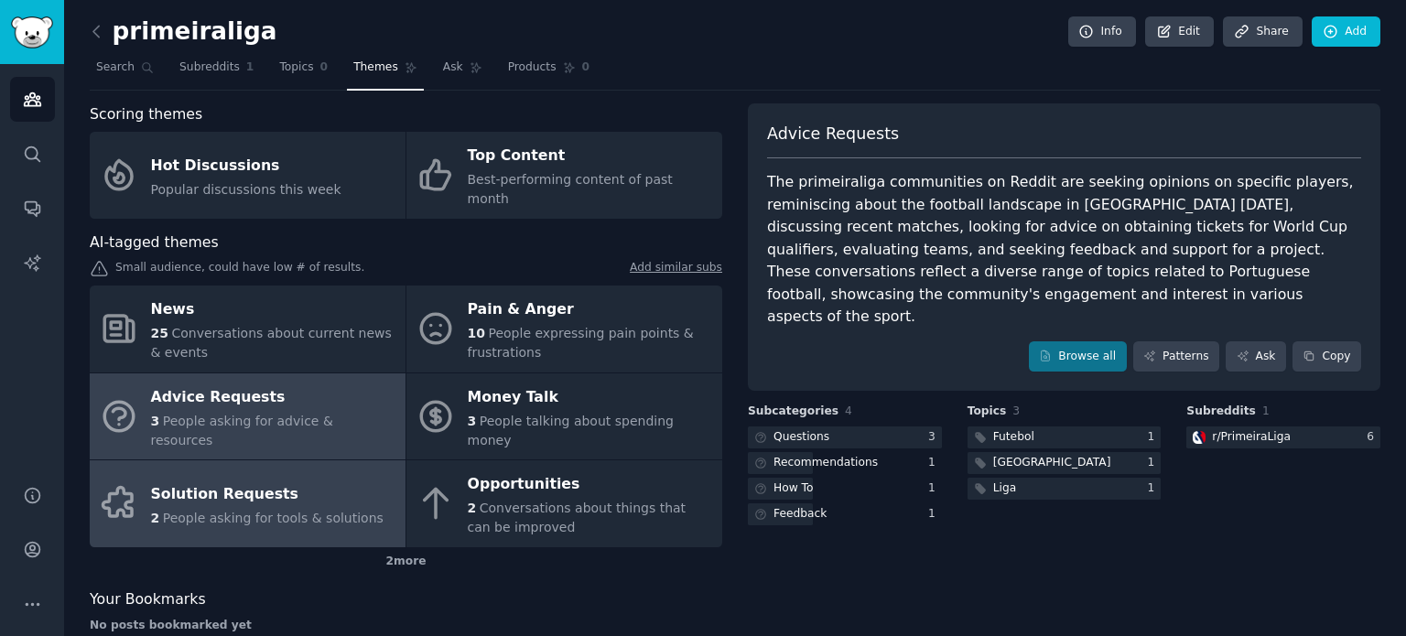
click at [320, 480] on div "Solution Requests" at bounding box center [267, 494] width 232 height 29
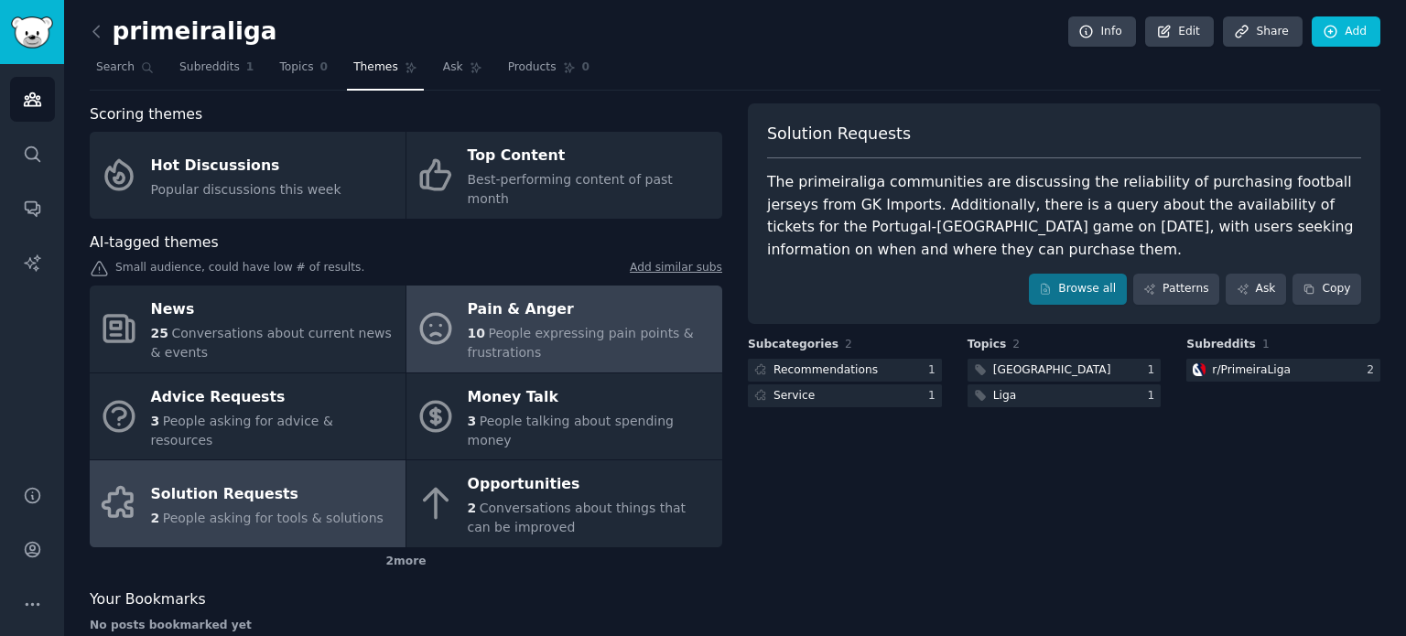
click at [597, 326] on span "People expressing pain points & frustrations" at bounding box center [581, 343] width 226 height 34
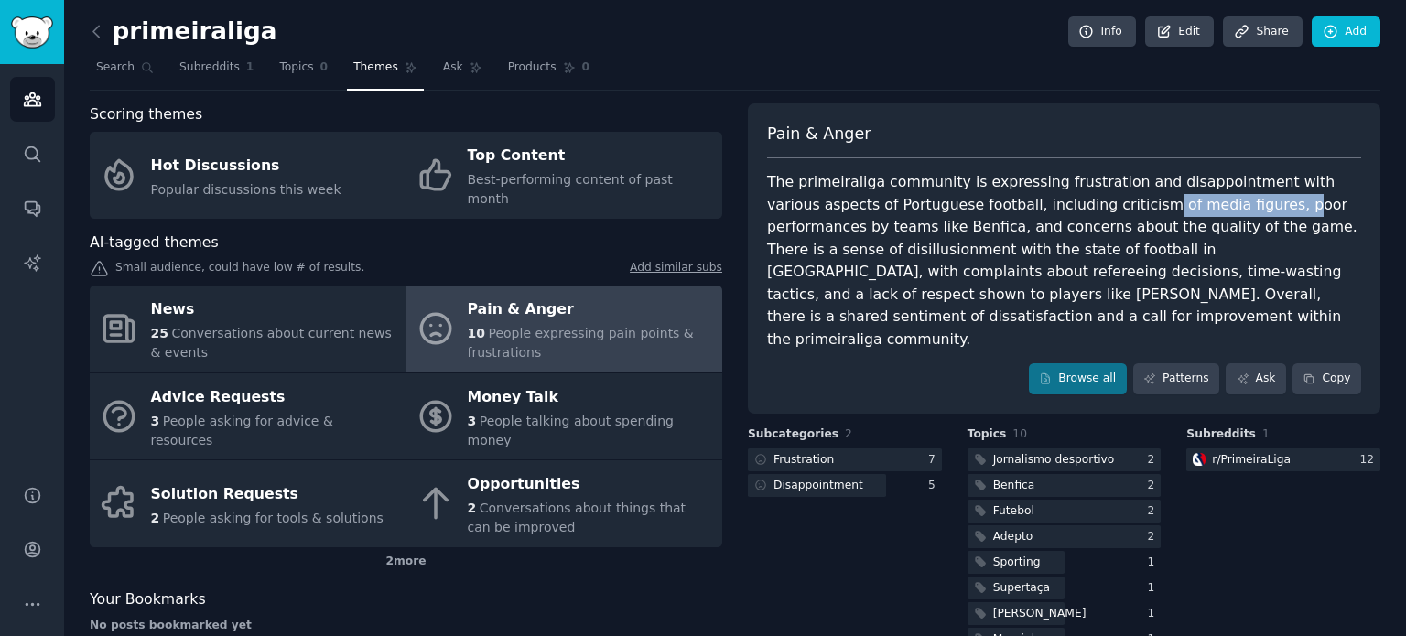
drag, startPoint x: 1087, startPoint y: 206, endPoint x: 1203, endPoint y: 211, distance: 115.4
click at [1203, 211] on div "The primeiraliga community is expressing frustration and disappointment with va…" at bounding box center [1064, 260] width 594 height 179
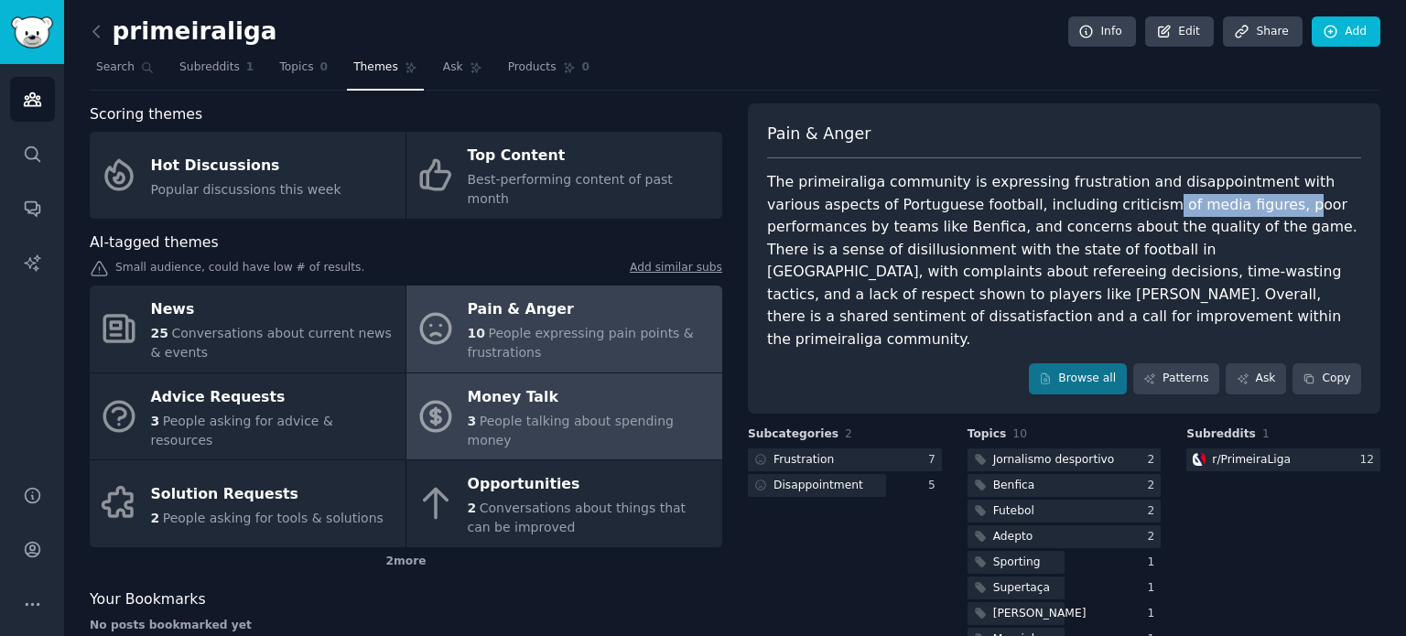
click at [644, 414] on span "People talking about spending money" at bounding box center [571, 431] width 206 height 34
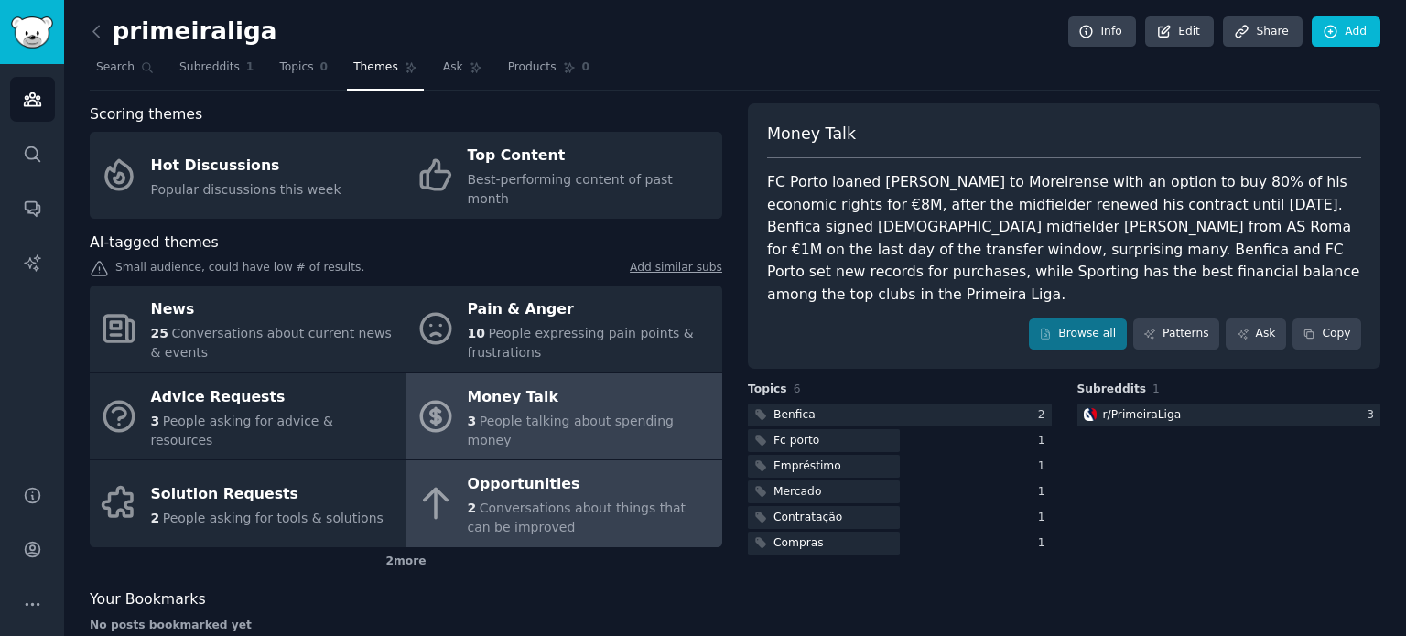
click at [574, 499] on div "2 Conversations about things that can be improved" at bounding box center [590, 518] width 245 height 38
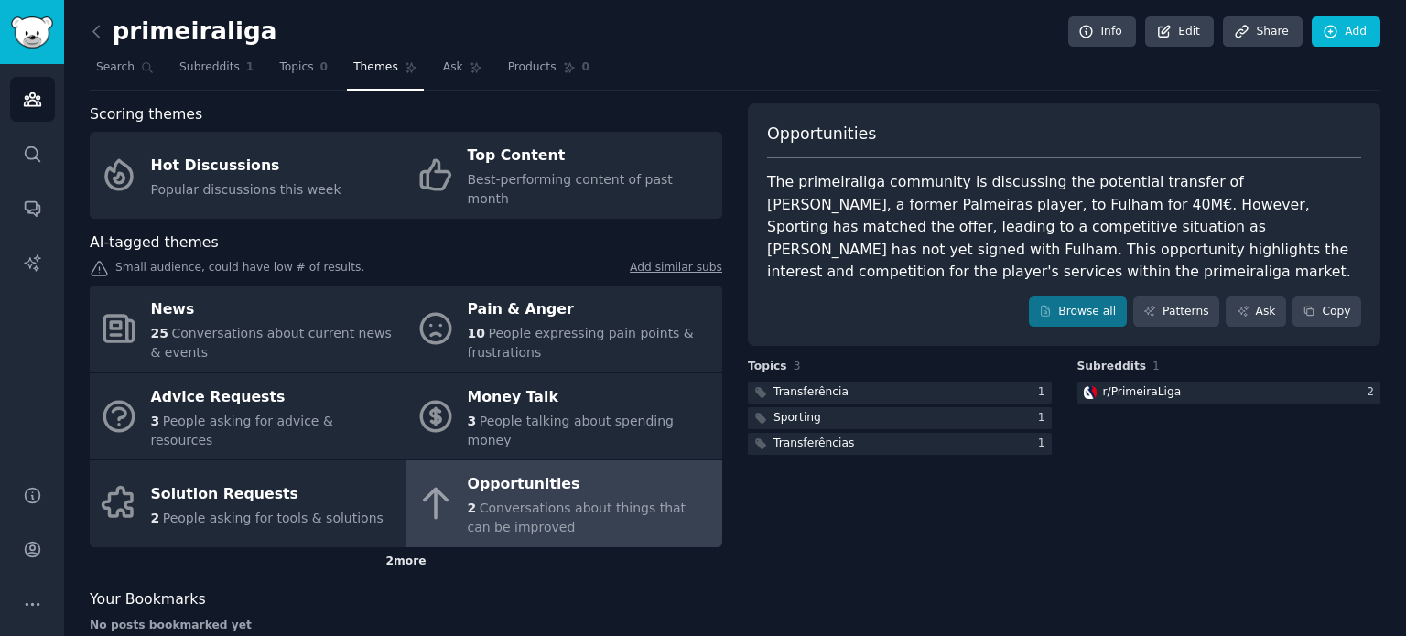
click at [406, 547] on div "2 more" at bounding box center [406, 561] width 632 height 29
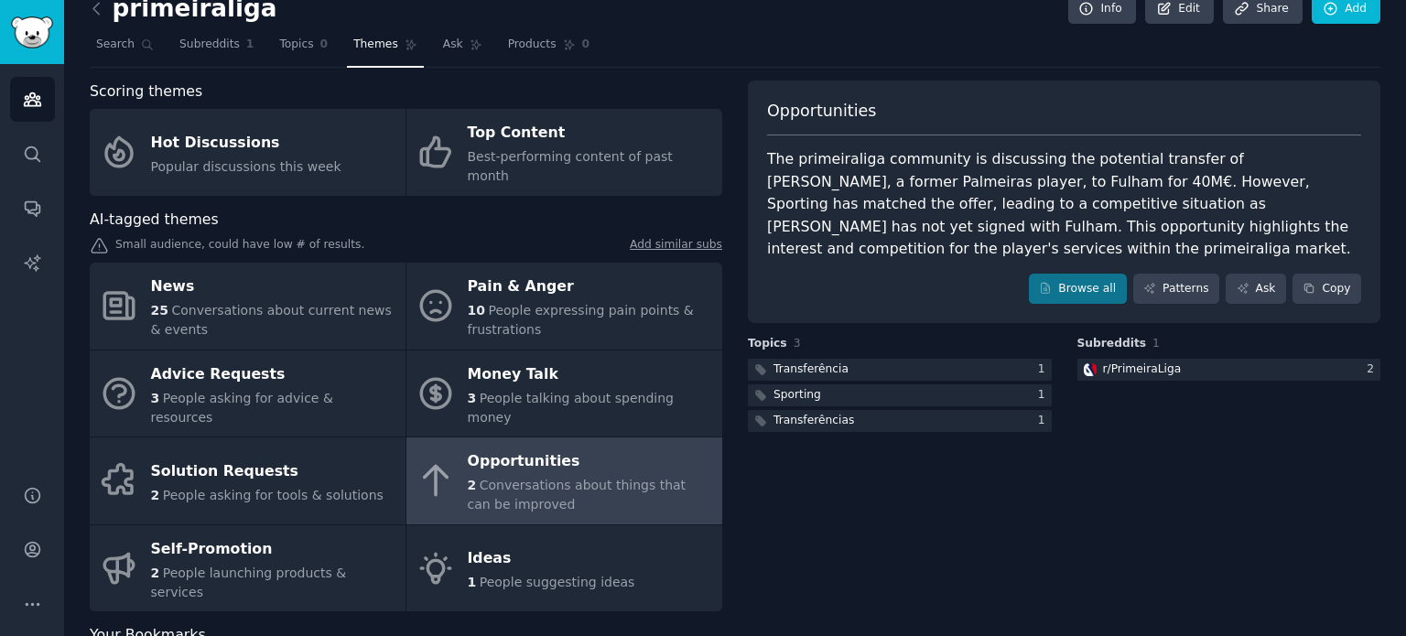
scroll to position [36, 0]
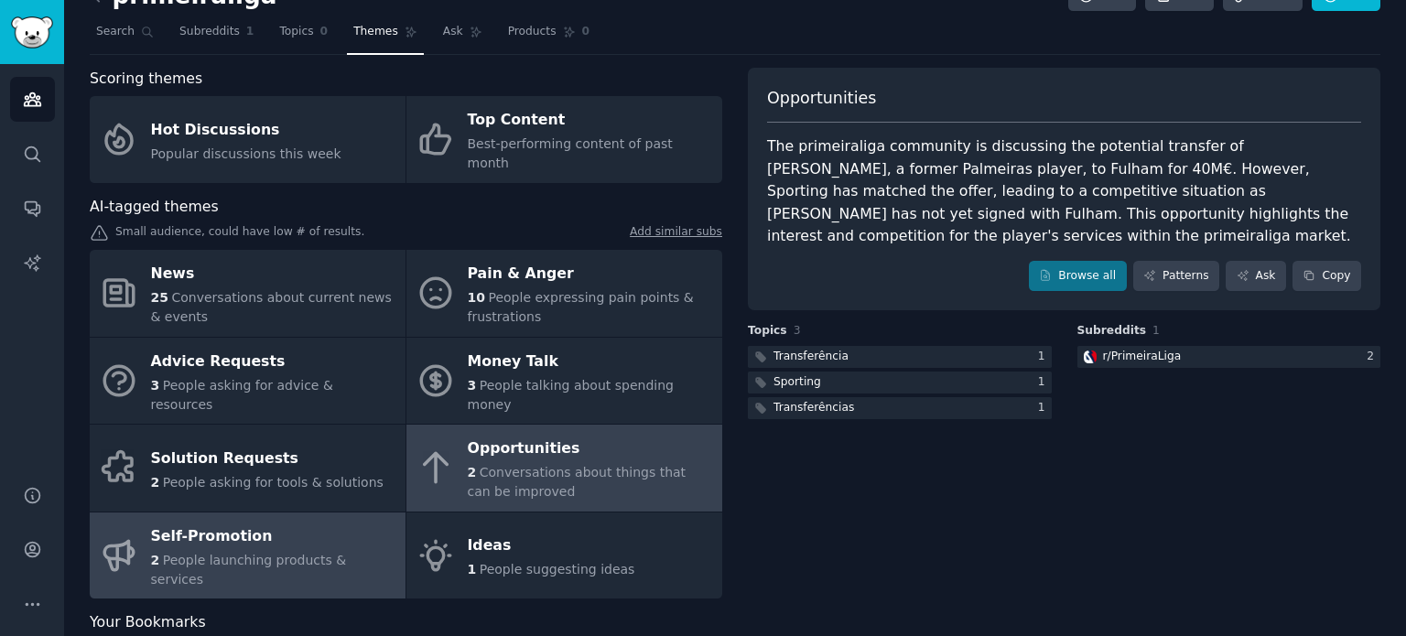
click at [316, 553] on span "People launching products & services" at bounding box center [249, 570] width 196 height 34
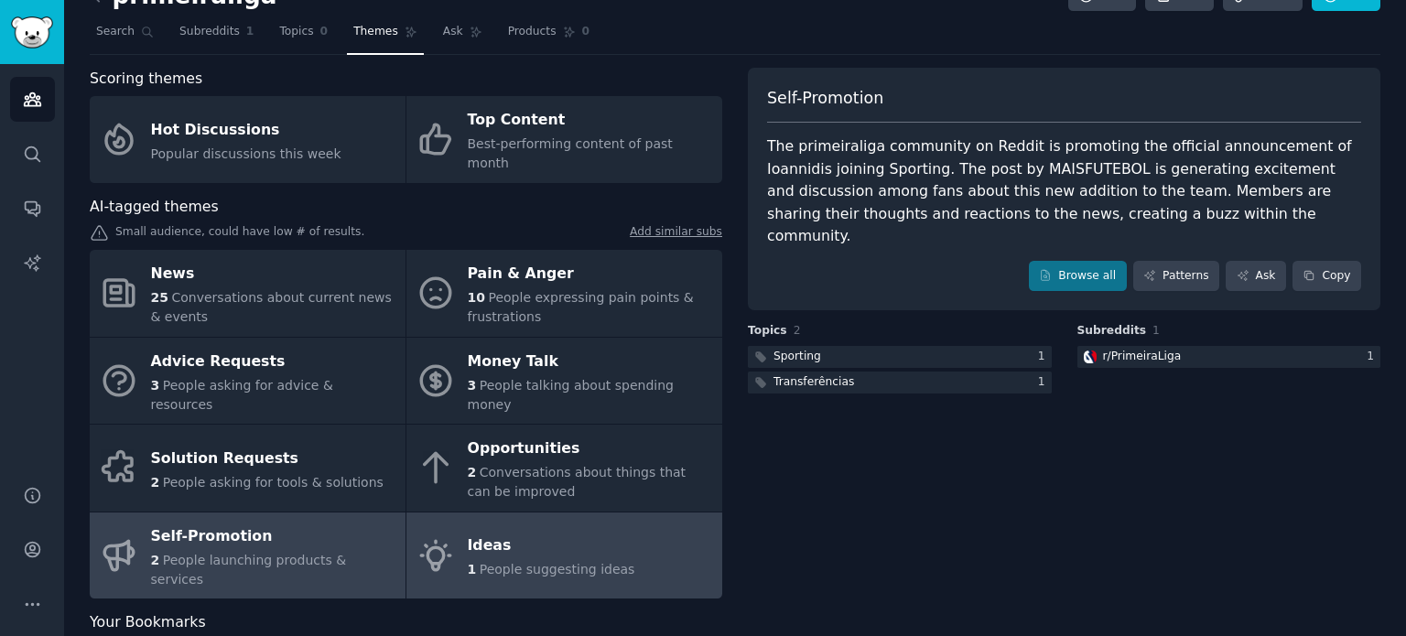
click at [523, 562] on span "People suggesting ideas" at bounding box center [558, 569] width 156 height 15
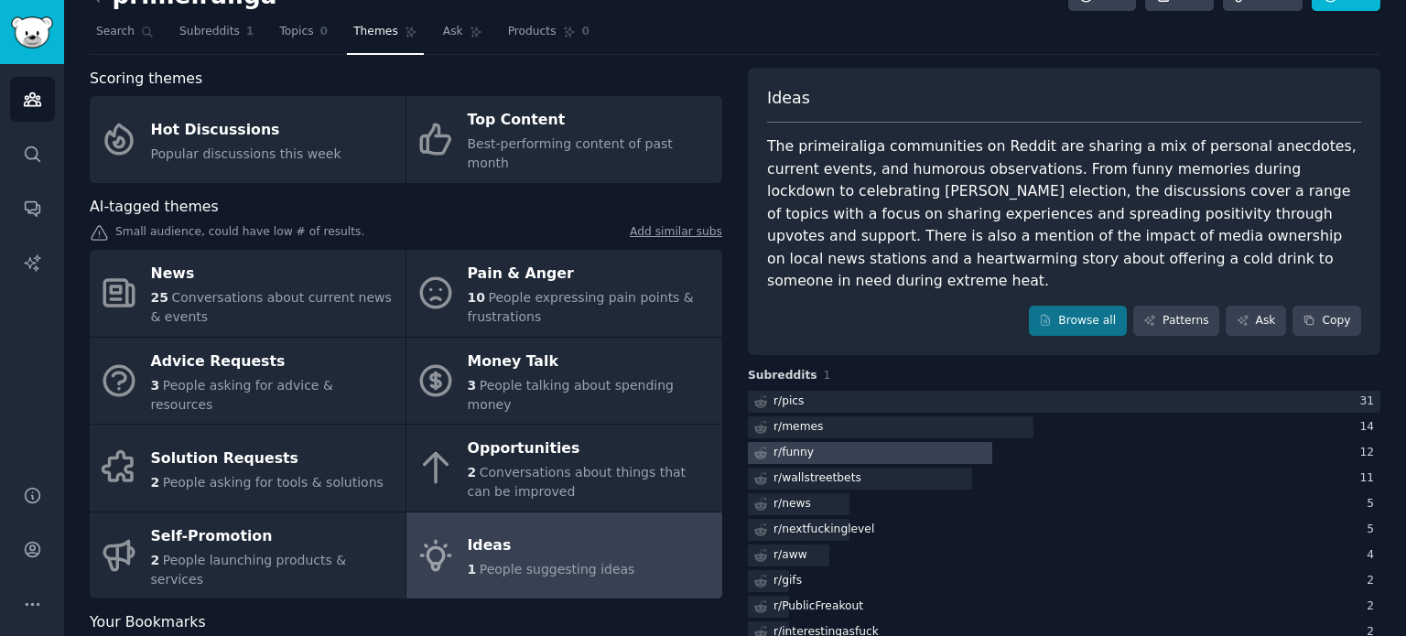
scroll to position [127, 0]
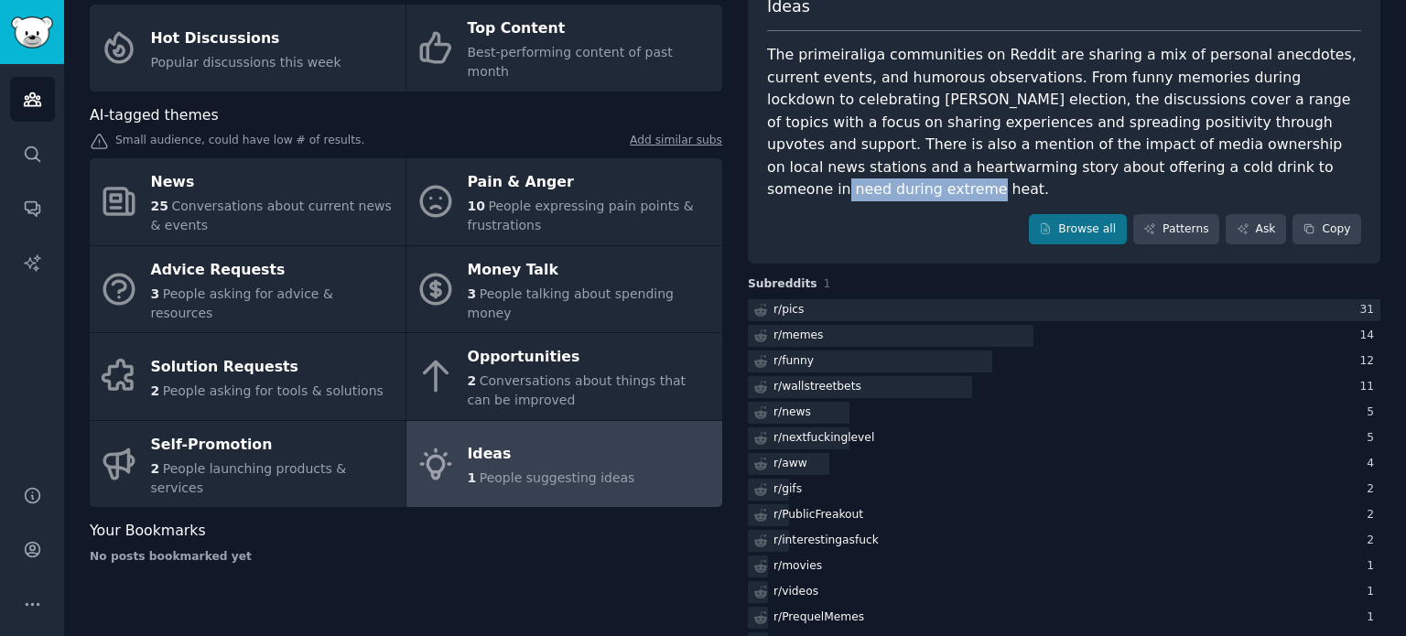
drag, startPoint x: 1002, startPoint y: 171, endPoint x: 1139, endPoint y: 167, distance: 137.3
click at [1139, 167] on div "The primeiraliga communities on Reddit are sharing a mix of personal anecdotes,…" at bounding box center [1064, 122] width 594 height 157
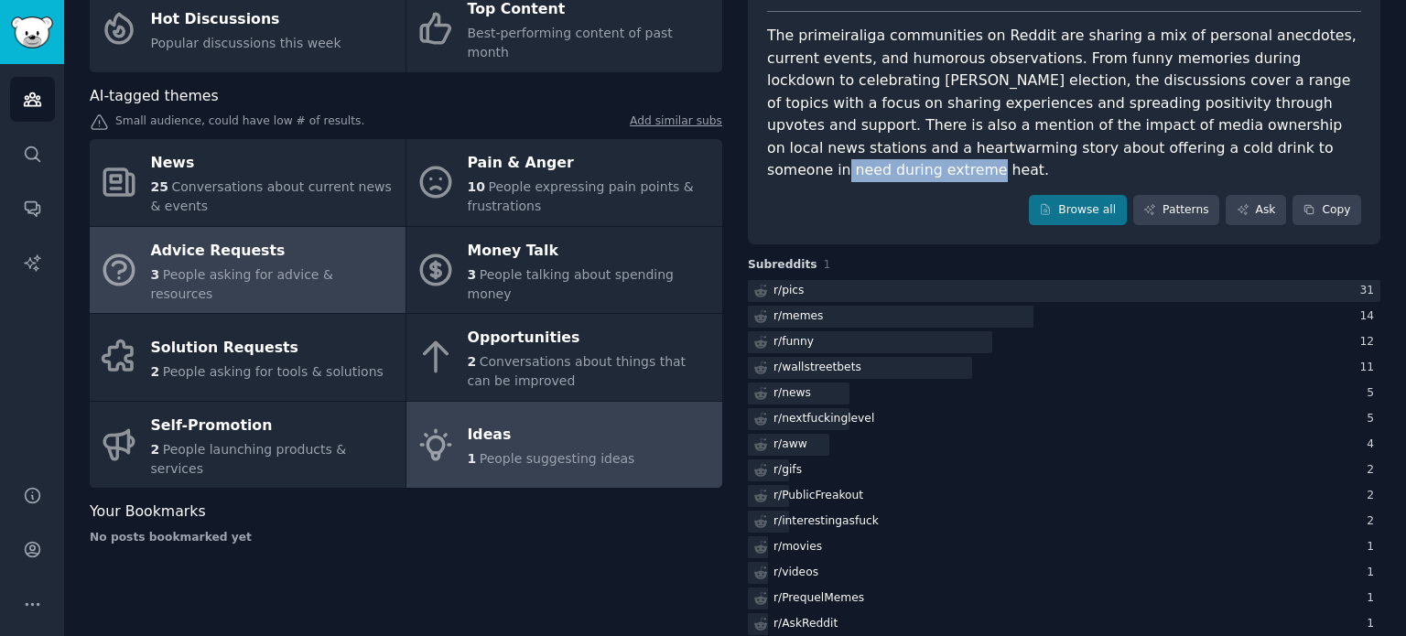
scroll to position [0, 0]
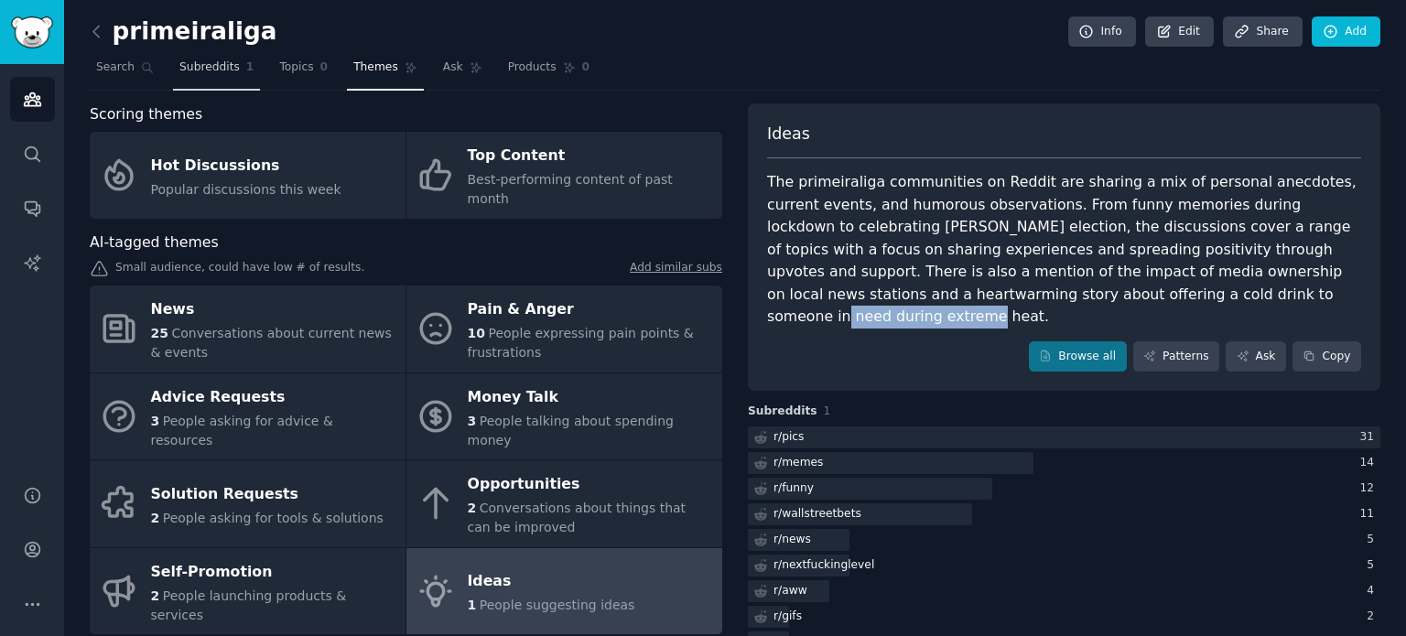
click at [200, 78] on link "Subreddits 1" at bounding box center [216, 72] width 87 height 38
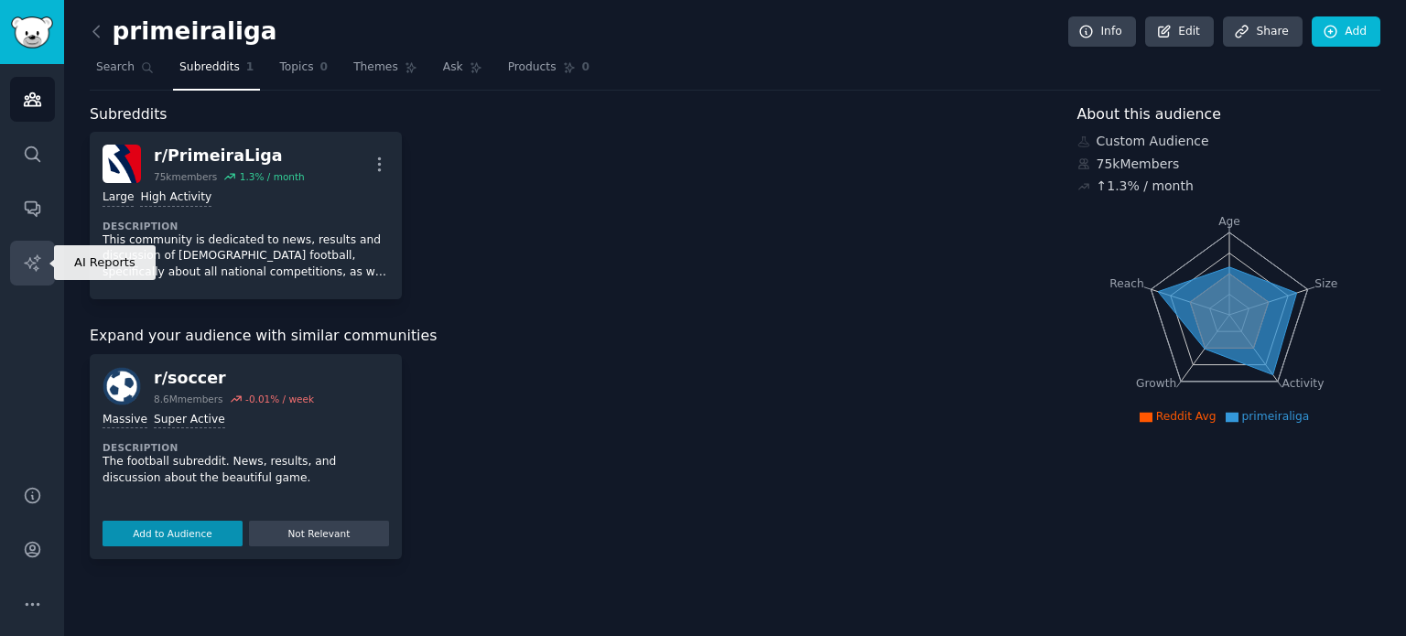
click at [38, 259] on icon "Sidebar" at bounding box center [32, 263] width 19 height 19
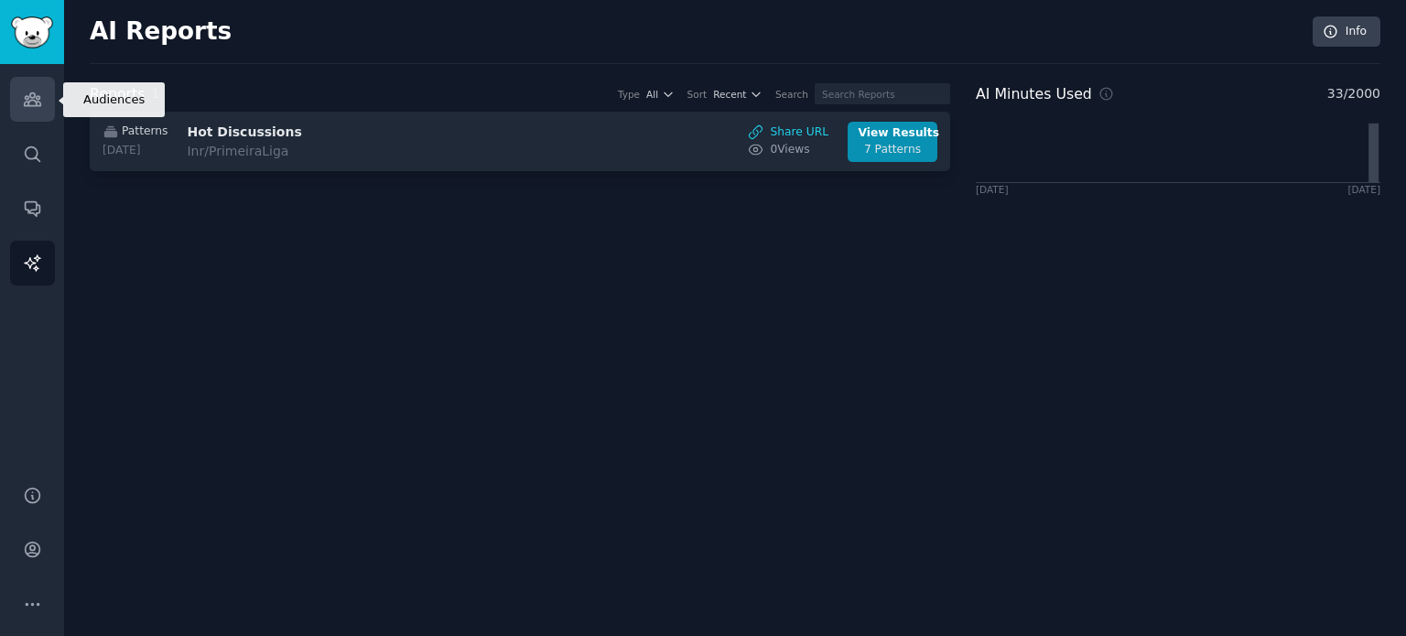
click at [33, 106] on icon "Sidebar" at bounding box center [32, 99] width 19 height 19
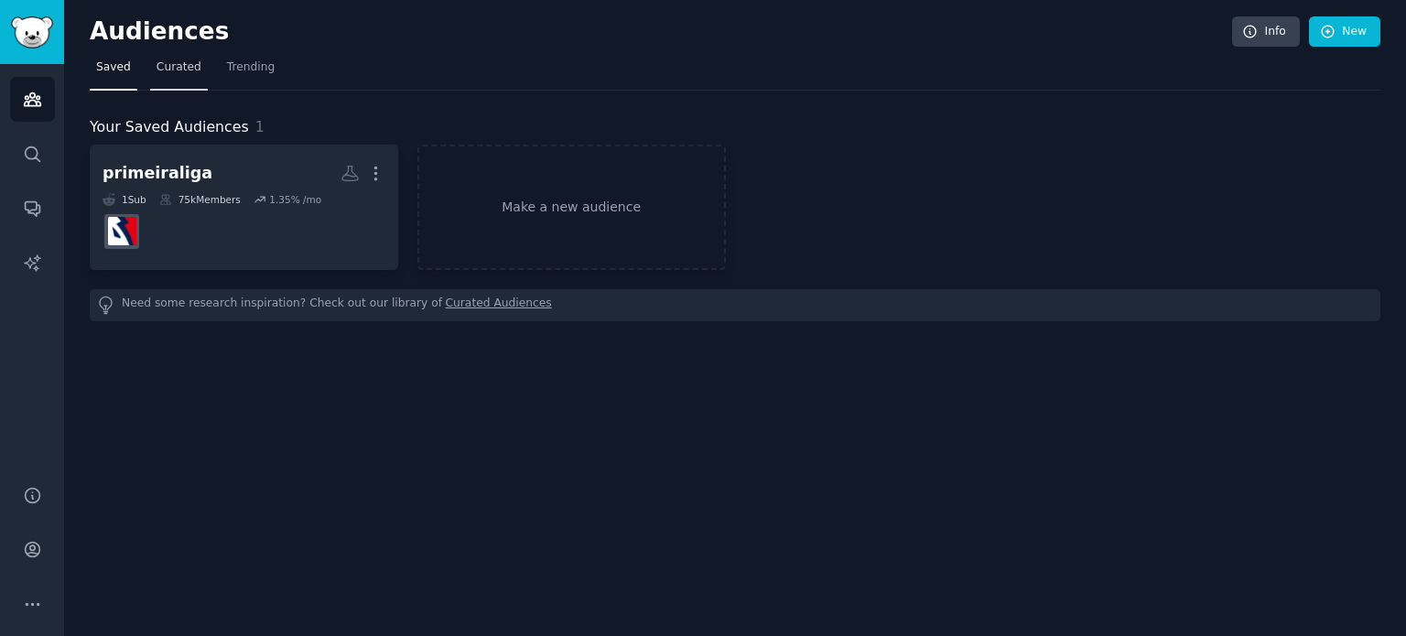
click at [181, 74] on span "Curated" at bounding box center [178, 67] width 45 height 16
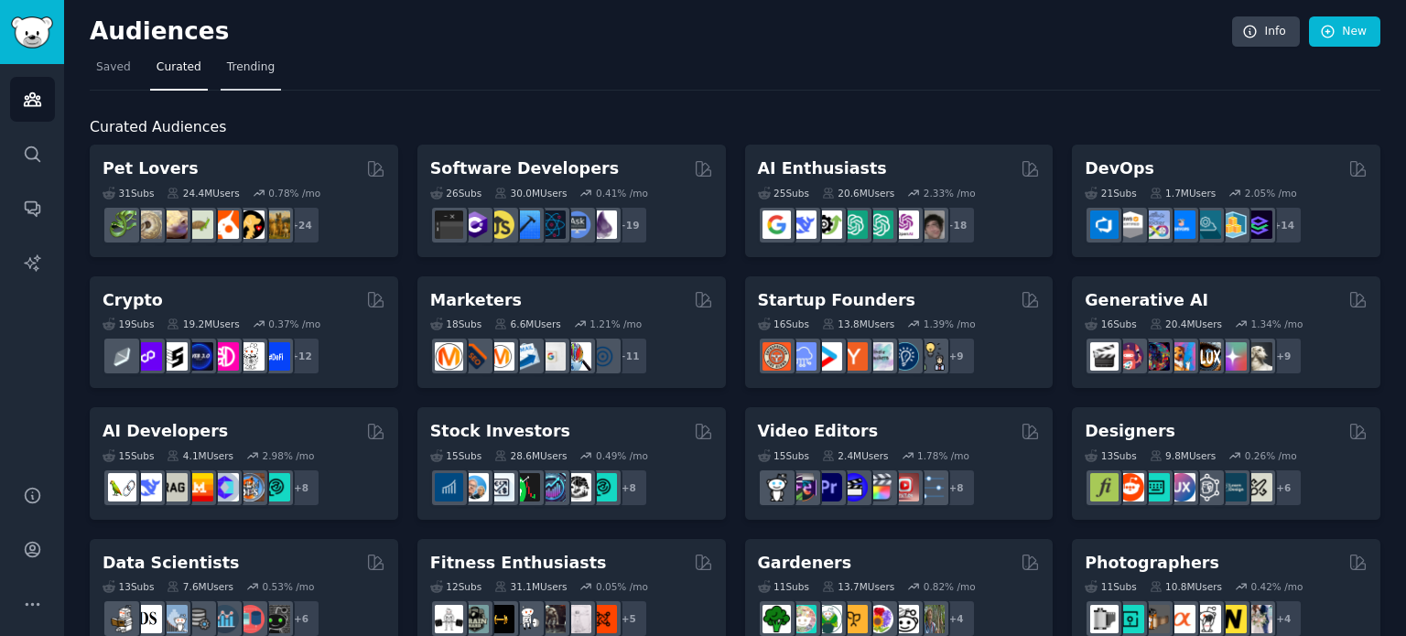
click at [242, 73] on span "Trending" at bounding box center [251, 67] width 48 height 16
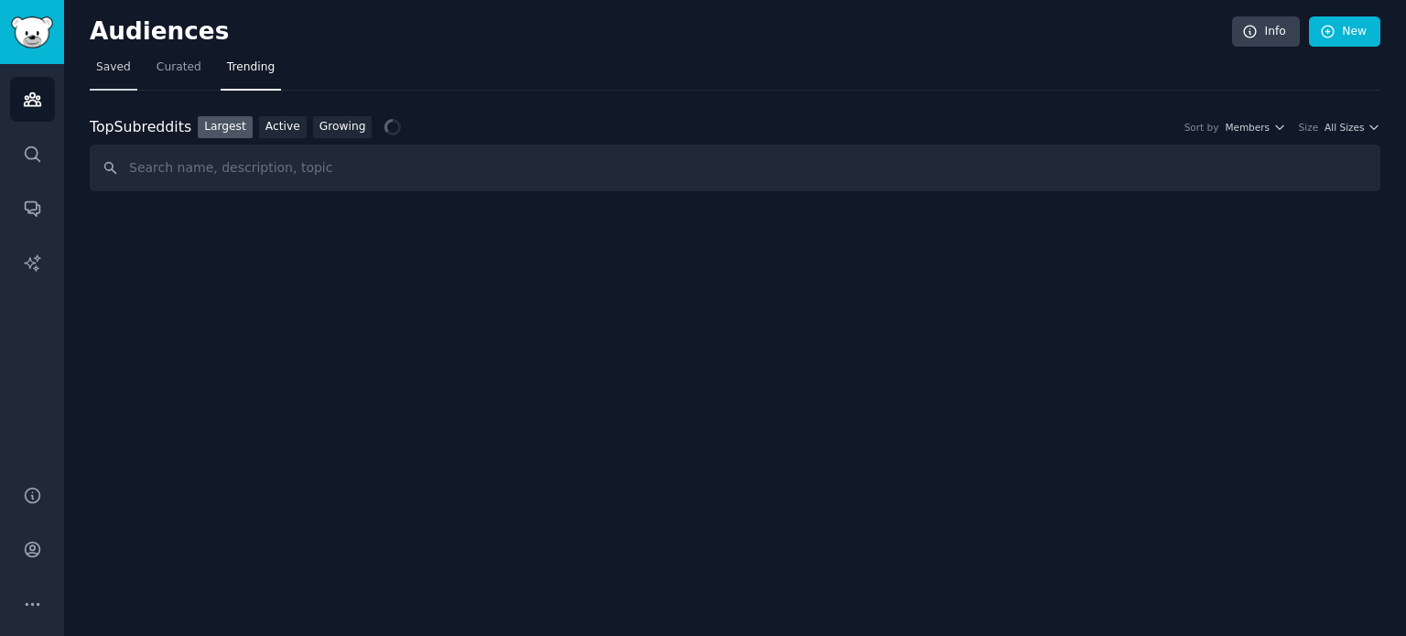
click at [104, 70] on span "Saved" at bounding box center [113, 67] width 35 height 16
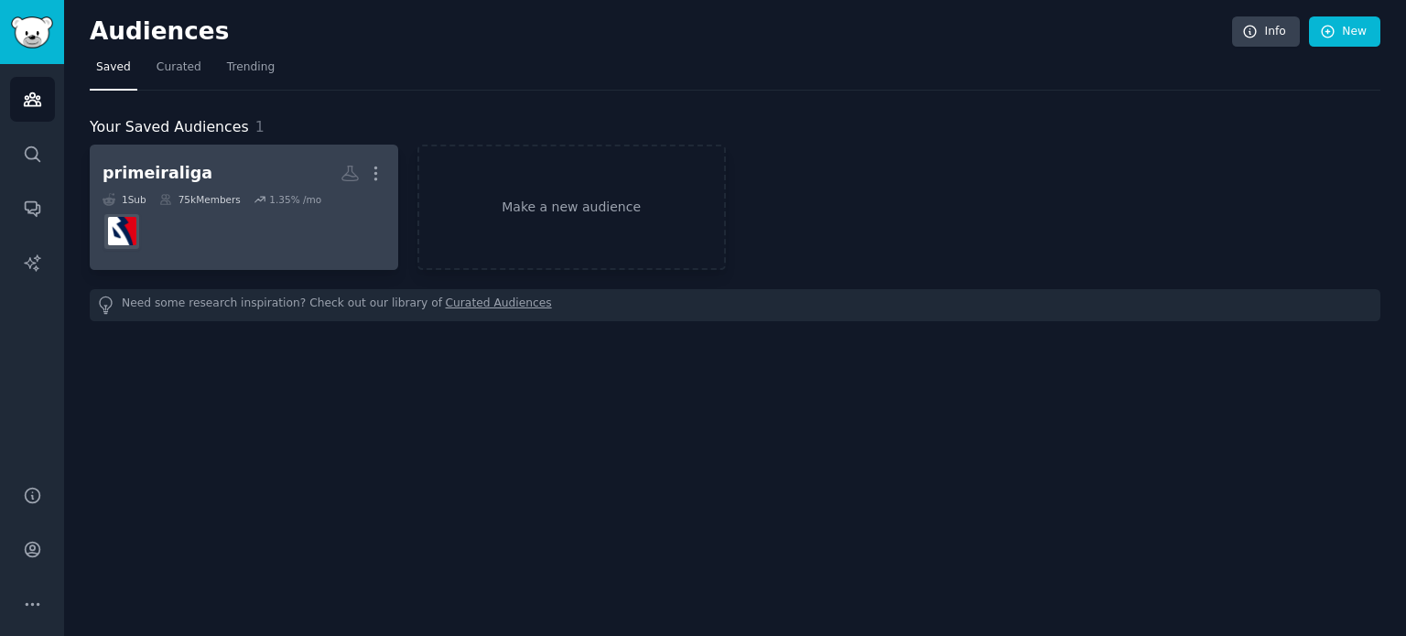
click at [284, 208] on dd at bounding box center [244, 231] width 283 height 51
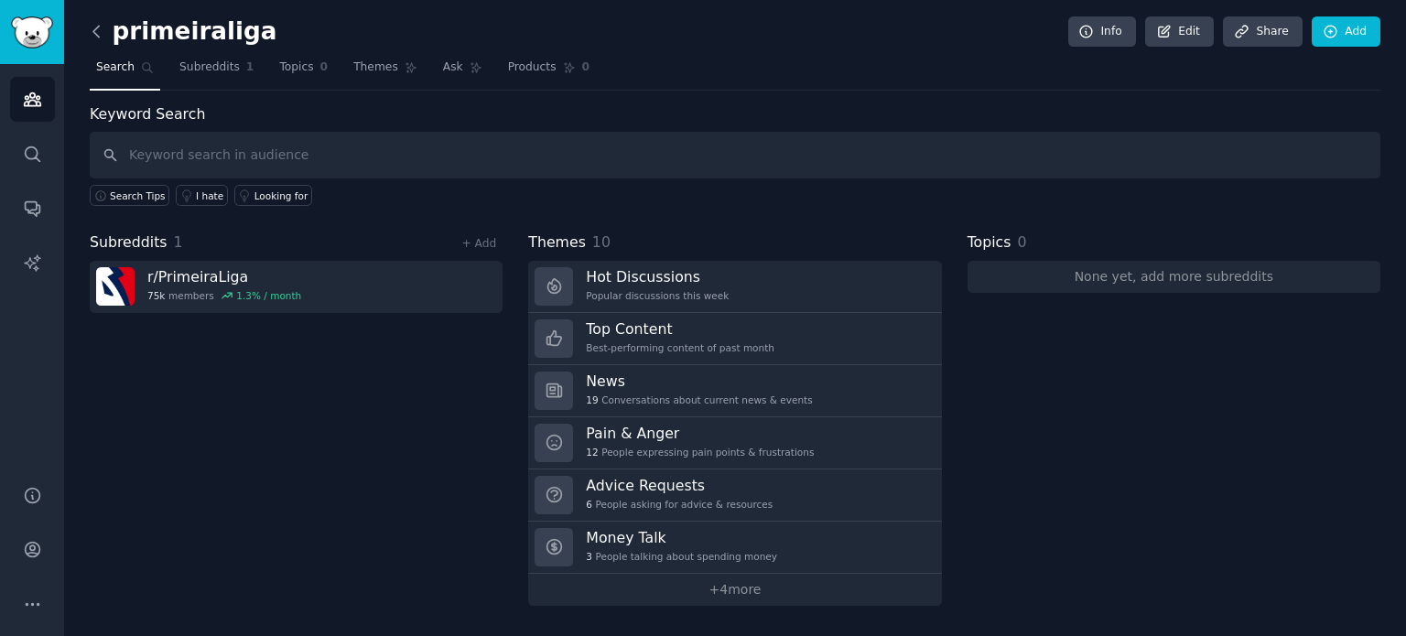
click at [99, 31] on icon at bounding box center [96, 31] width 19 height 19
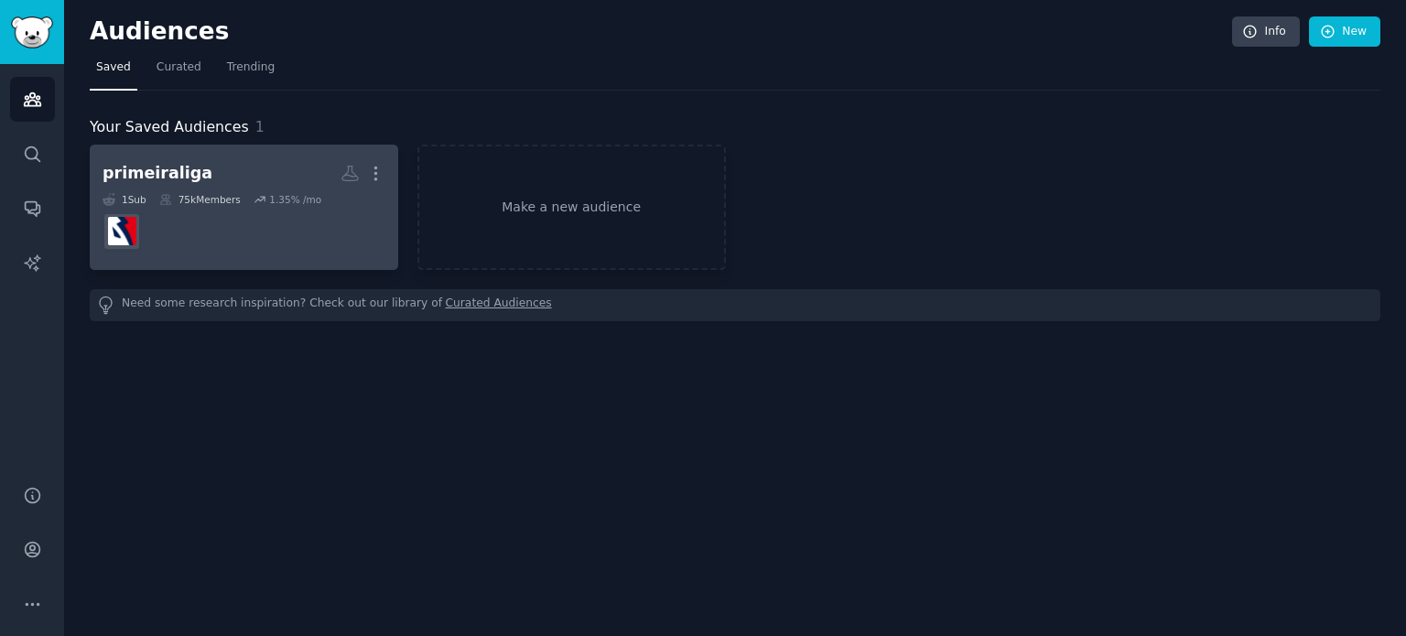
click at [305, 181] on h2 "primeiraliga More" at bounding box center [244, 173] width 283 height 32
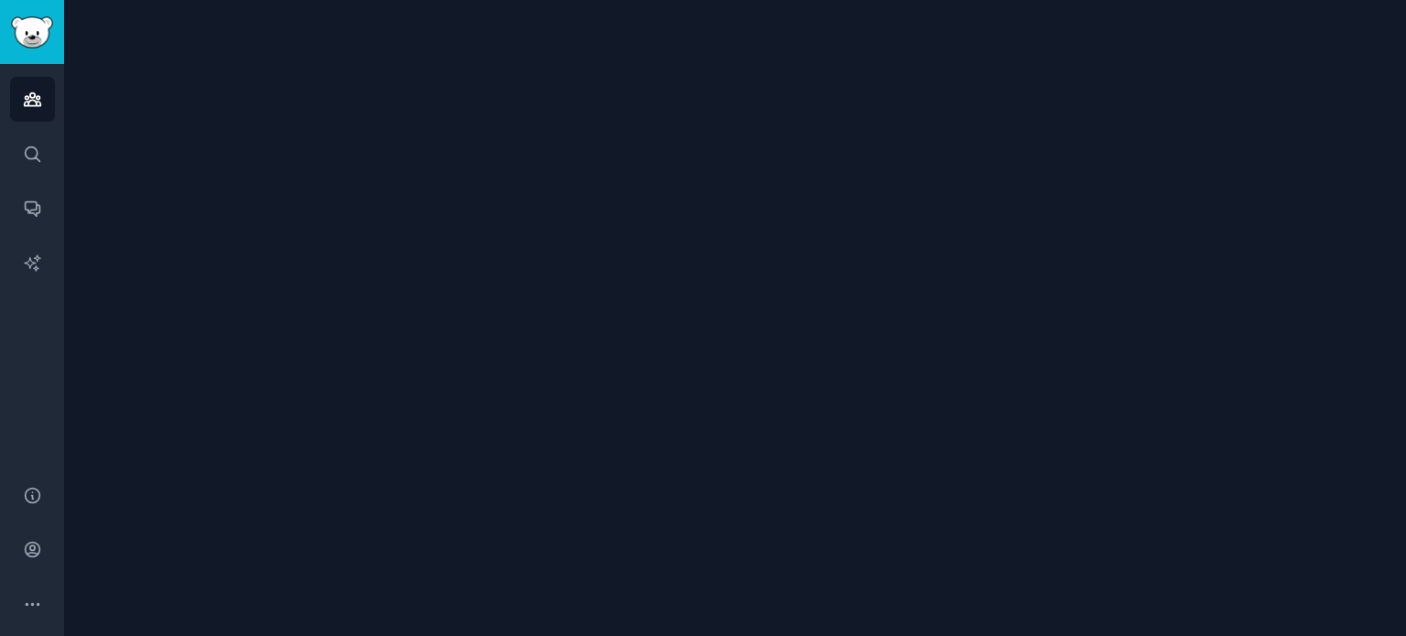
click at [305, 181] on div at bounding box center [735, 318] width 1342 height 636
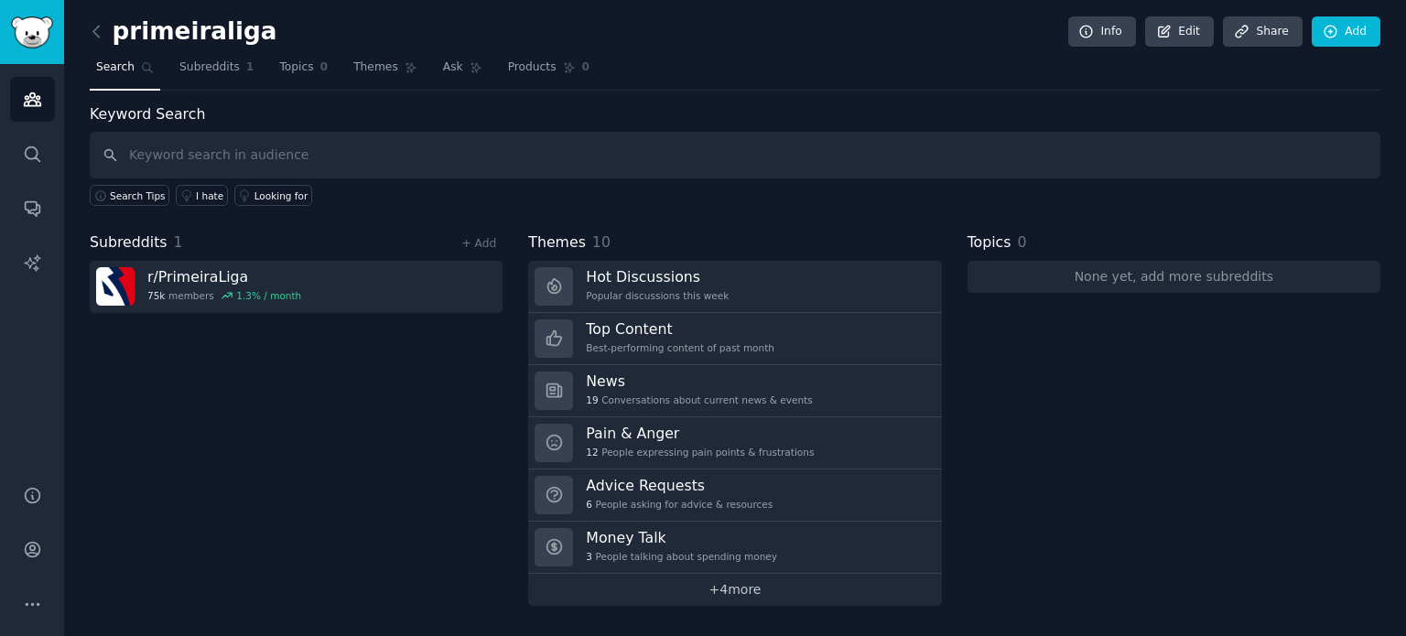
click at [746, 586] on link "+ 4 more" at bounding box center [734, 590] width 413 height 32
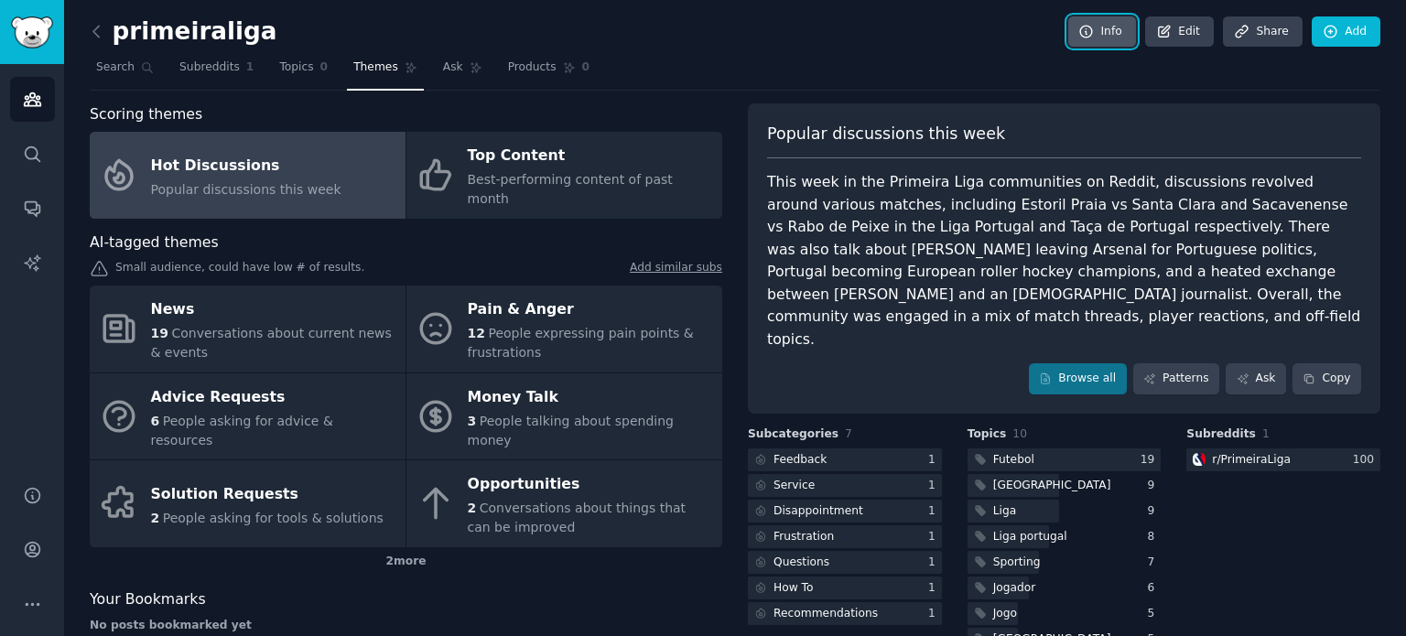
click at [1121, 29] on link "Info" at bounding box center [1102, 31] width 68 height 31
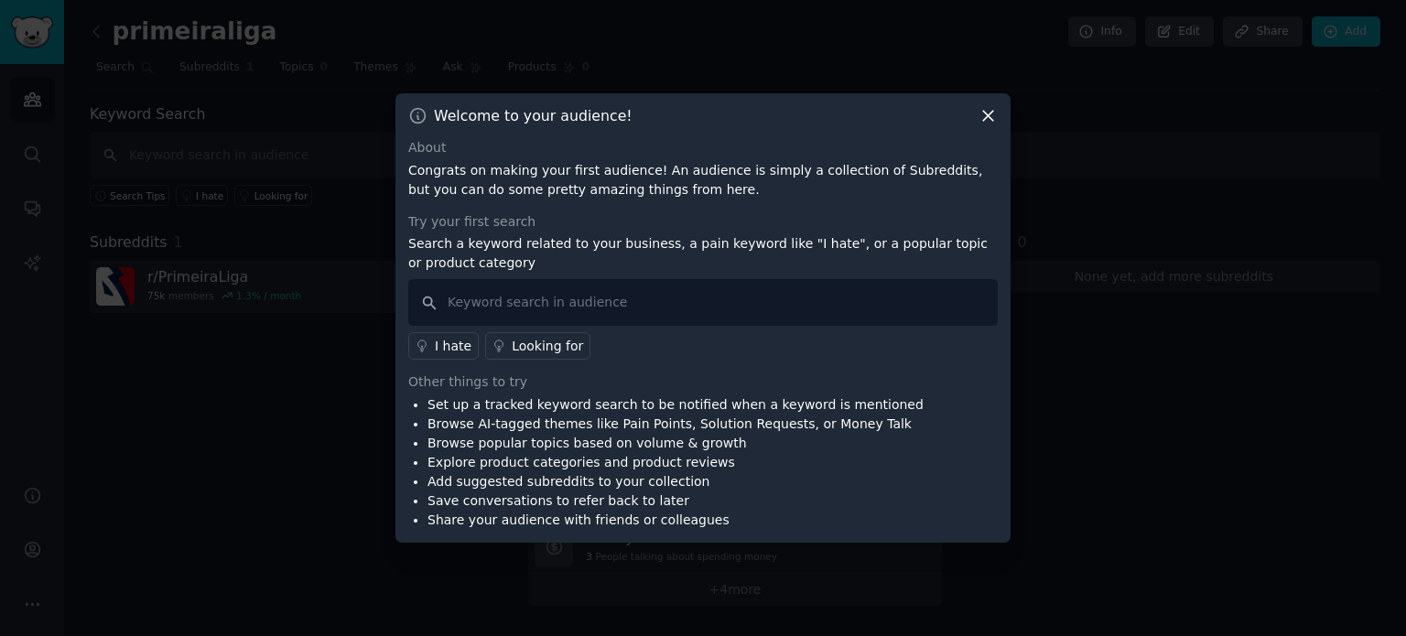
click at [992, 113] on icon at bounding box center [988, 117] width 10 height 10
